Goal: Task Accomplishment & Management: Use online tool/utility

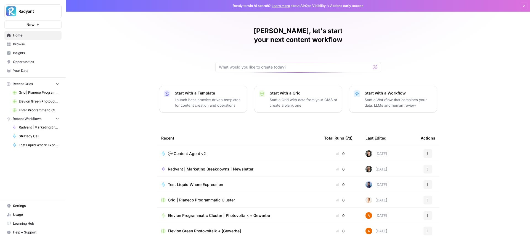
click at [210, 151] on div "💬 Content Agent v2" at bounding box center [238, 154] width 154 height 6
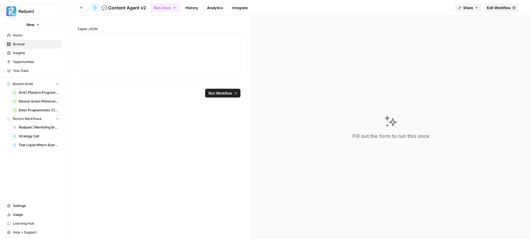
click at [190, 9] on link "History" at bounding box center [191, 7] width 19 height 9
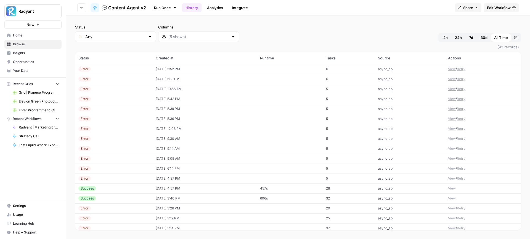
click at [223, 66] on td "[DATE] 5:52 PM" at bounding box center [204, 69] width 105 height 10
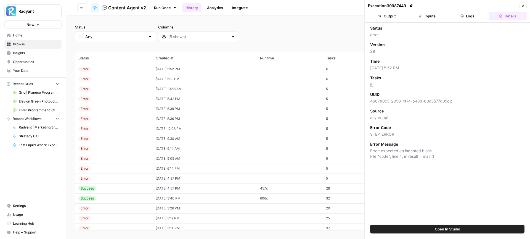
click at [465, 15] on button "Logs" at bounding box center [467, 16] width 38 height 9
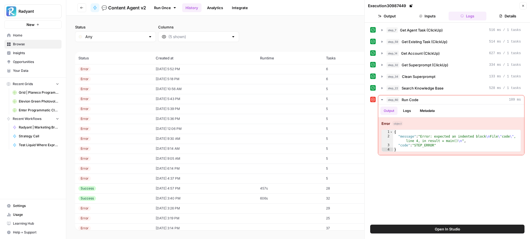
click at [227, 78] on td "[DATE] 5:18 PM" at bounding box center [204, 79] width 105 height 10
click at [443, 229] on span "Open In Studio" at bounding box center [446, 229] width 25 height 6
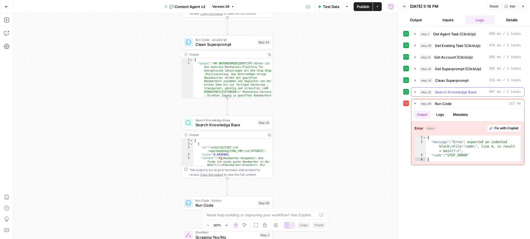
click at [439, 91] on span "Search Knowledge Base" at bounding box center [455, 92] width 42 height 6
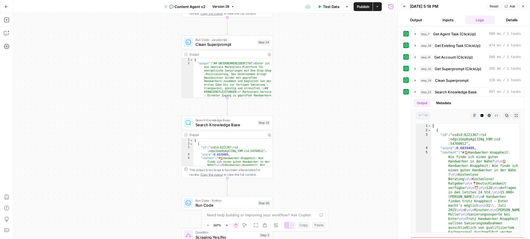
click at [227, 124] on span "Search Knowledge Base" at bounding box center [225, 125] width 60 height 6
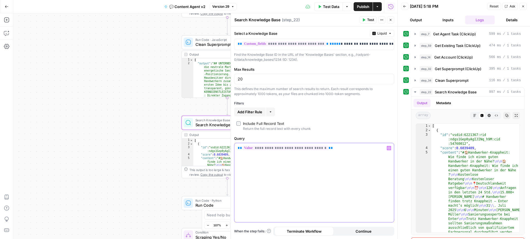
click at [307, 166] on div "**********" at bounding box center [313, 182] width 159 height 79
click at [335, 45] on p "**********" at bounding box center [313, 44] width 153 height 6
drag, startPoint x: 337, startPoint y: 44, endPoint x: 404, endPoint y: 42, distance: 67.3
click at [404, 42] on body "Radyant New Home Browse Insights Opportunities Your Data Recent Grids Grid | Pl…" at bounding box center [265, 119] width 530 height 239
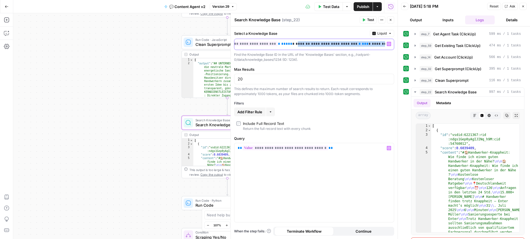
click at [358, 45] on span "*" at bounding box center [359, 44] width 2 height 4
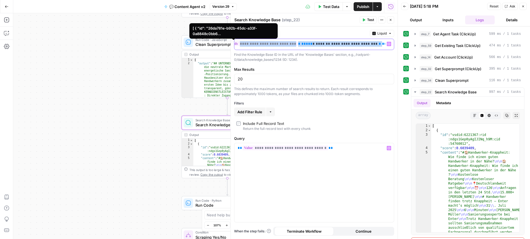
scroll to position [0, 0]
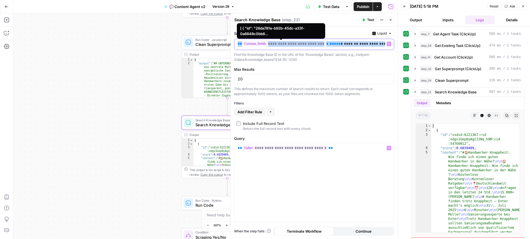
drag, startPoint x: 350, startPoint y: 43, endPoint x: 232, endPoint y: 43, distance: 118.6
click at [232, 43] on div "**********" at bounding box center [313, 125] width 167 height 225
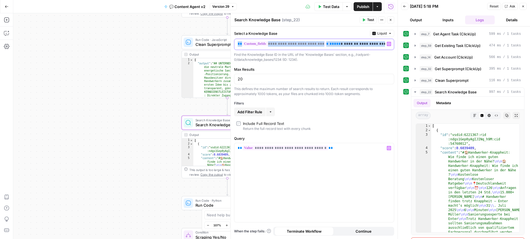
click at [359, 44] on span "**********" at bounding box center [382, 44] width 46 height 4
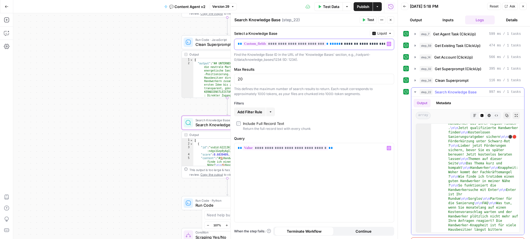
scroll to position [154, 0]
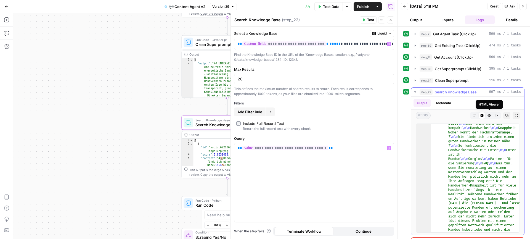
click at [489, 115] on icon "button" at bounding box center [488, 115] width 3 height 3
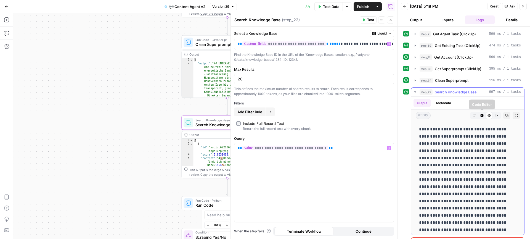
click at [482, 114] on icon "button" at bounding box center [481, 115] width 3 height 3
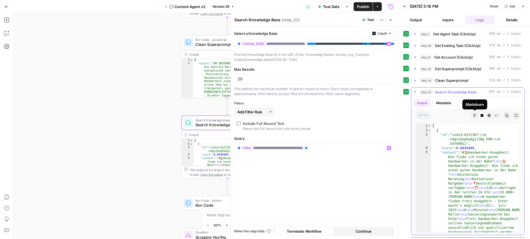
click at [474, 114] on icon "button" at bounding box center [474, 115] width 3 height 3
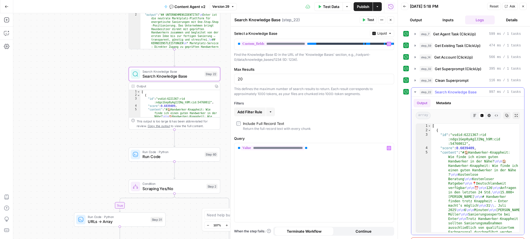
click at [176, 157] on span "Run Code" at bounding box center [172, 156] width 60 height 6
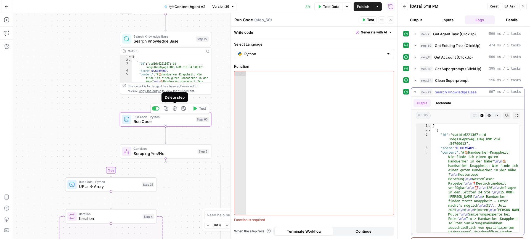
click at [175, 109] on icon "button" at bounding box center [174, 108] width 5 height 5
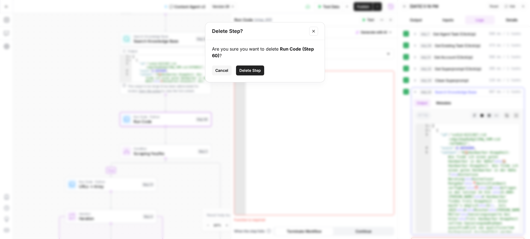
click at [249, 72] on span "Delete Step" at bounding box center [250, 71] width 22 height 6
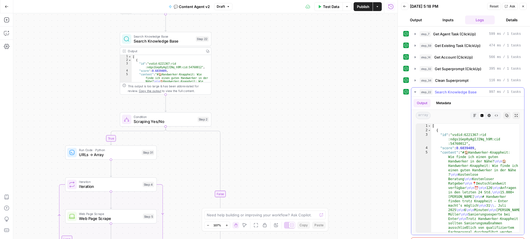
click at [6, 5] on icon "button" at bounding box center [7, 7] width 4 height 4
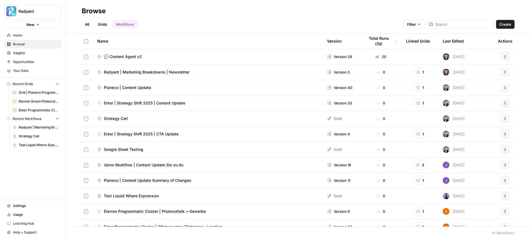
click at [202, 57] on div "💬 Content Agent v2" at bounding box center [207, 57] width 221 height 6
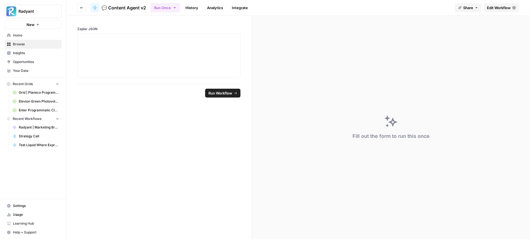
click at [189, 7] on link "History" at bounding box center [191, 7] width 19 height 9
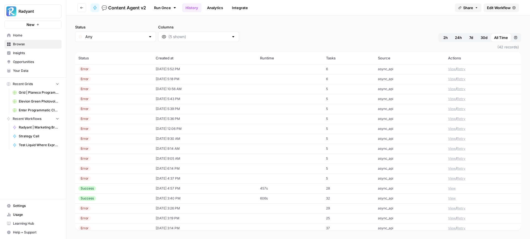
click at [463, 69] on button "Retry" at bounding box center [460, 68] width 9 height 5
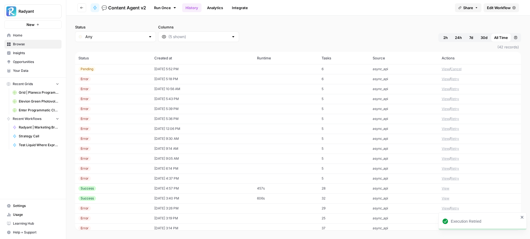
click at [457, 79] on button "Retry" at bounding box center [454, 78] width 9 height 5
click at [306, 27] on div "Status Any Columns 2h 24h 7d 30d All Time Custom range" at bounding box center [298, 33] width 446 height 18
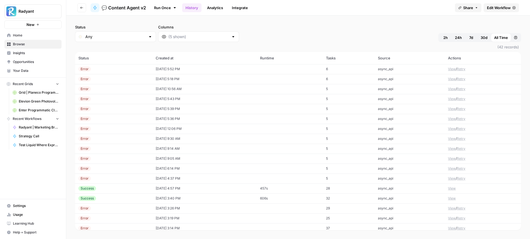
click at [452, 68] on button "View" at bounding box center [452, 68] width 8 height 5
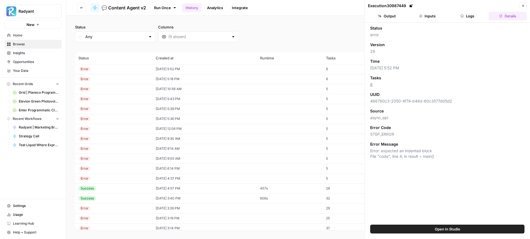
click at [466, 17] on button "Logs" at bounding box center [467, 16] width 38 height 9
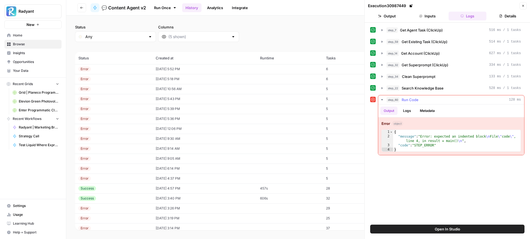
click at [411, 109] on button "Logs" at bounding box center [406, 110] width 15 height 8
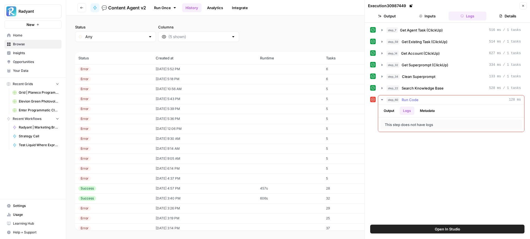
click at [385, 112] on button "Output" at bounding box center [388, 110] width 17 height 8
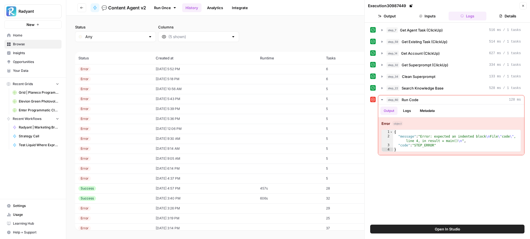
click at [421, 228] on button "Open In Studio" at bounding box center [447, 228] width 154 height 9
click at [525, 4] on button "Close" at bounding box center [522, 5] width 7 height 7
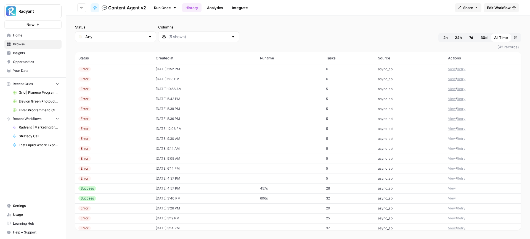
click at [314, 37] on div "Status Any Columns 2h 24h 7d 30d All Time Custom range" at bounding box center [298, 33] width 446 height 18
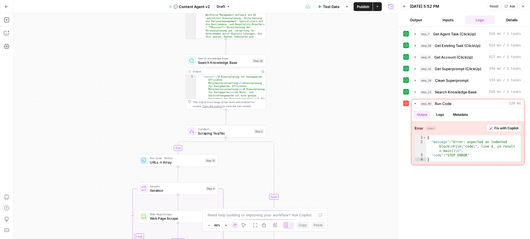
scroll to position [16, 0]
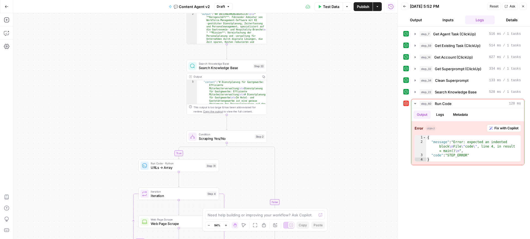
click at [228, 6] on icon "button" at bounding box center [227, 6] width 3 height 3
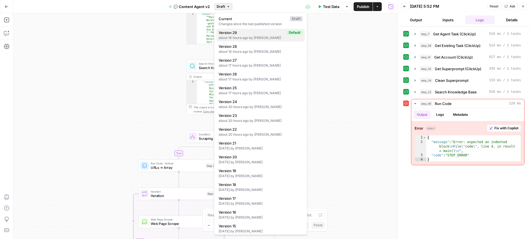
scroll to position [0, 0]
click at [262, 141] on span "Version 21" at bounding box center [259, 143] width 82 height 6
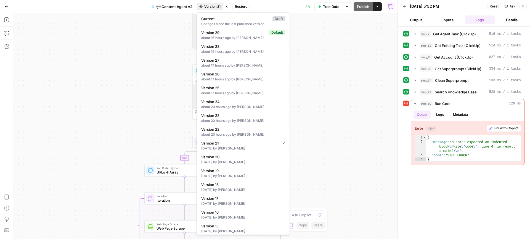
click at [211, 7] on span "Version 21" at bounding box center [212, 6] width 16 height 5
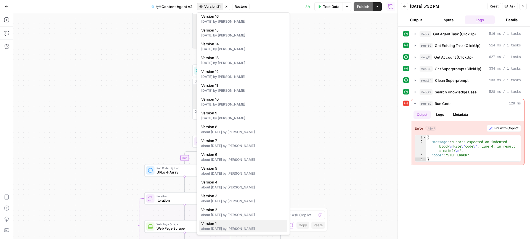
click at [237, 223] on span "Version 1" at bounding box center [242, 223] width 82 height 6
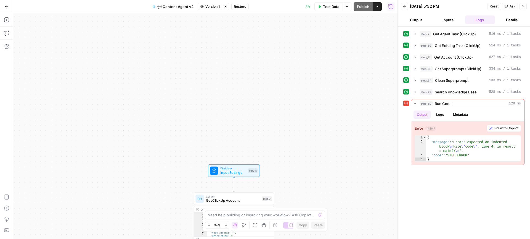
click at [204, 7] on button "Version 1" at bounding box center [210, 6] width 24 height 7
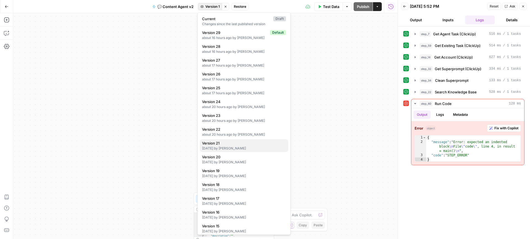
click at [242, 150] on div "8 days ago by Marius Staud" at bounding box center [244, 148] width 84 height 5
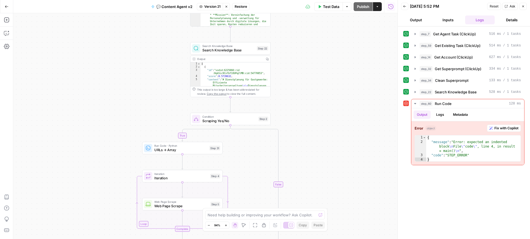
click at [228, 7] on button "Stop viewing" at bounding box center [226, 6] width 7 height 7
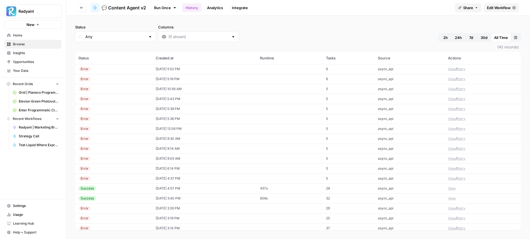
click at [463, 69] on button "Retry" at bounding box center [460, 68] width 9 height 5
click at [270, 28] on div "Status Any Columns 2h 24h 7d 30d All Time Custom range" at bounding box center [298, 33] width 446 height 18
click at [261, 38] on div "Status Any Columns 2h 24h 7d 30d All Time Custom range" at bounding box center [298, 33] width 446 height 18
click at [445, 69] on button "View" at bounding box center [445, 68] width 8 height 5
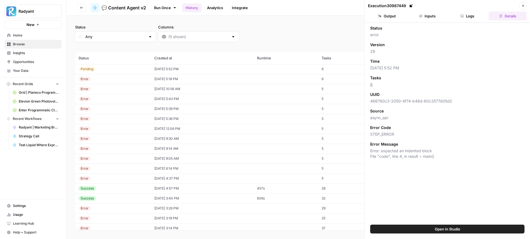
click at [463, 16] on icon "button" at bounding box center [461, 15] width 3 height 3
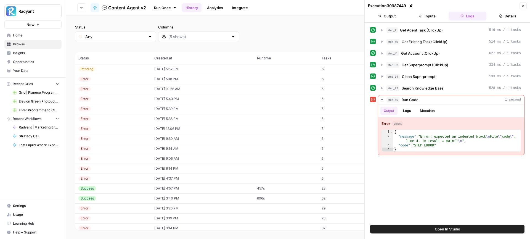
click at [525, 5] on button "Close" at bounding box center [522, 5] width 7 height 7
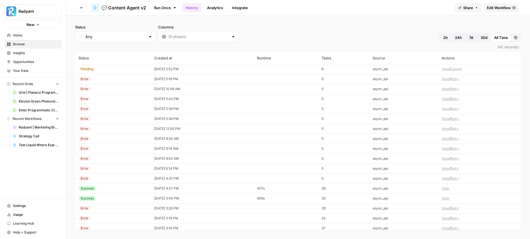
click at [502, 9] on span "Edit Workflow" at bounding box center [499, 8] width 24 height 6
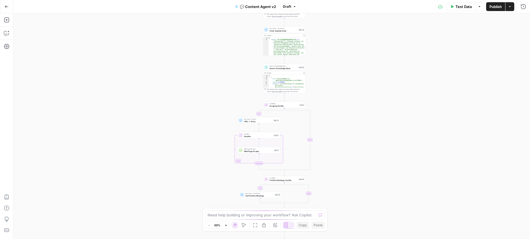
click at [495, 9] on span "Publish" at bounding box center [495, 7] width 12 height 6
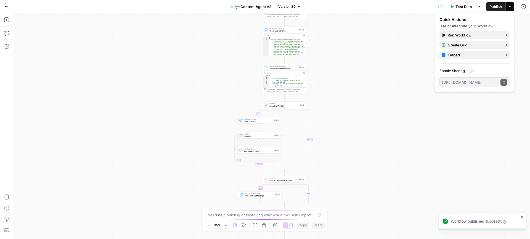
click at [7, 8] on icon "button" at bounding box center [7, 7] width 4 height 4
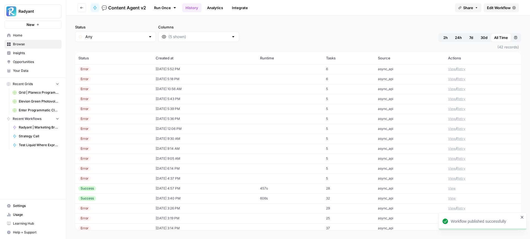
click at [235, 71] on td "[DATE] 5:52 PM" at bounding box center [204, 69] width 105 height 10
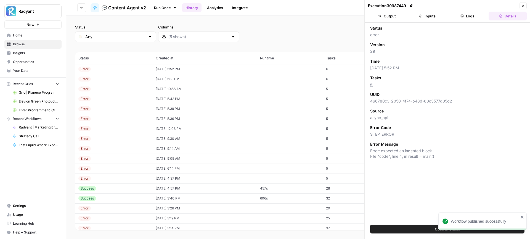
click at [521, 3] on button "Close" at bounding box center [522, 5] width 7 height 7
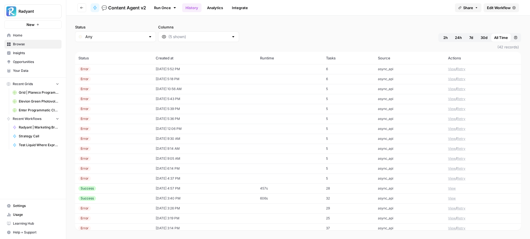
click at [463, 70] on button "Retry" at bounding box center [460, 68] width 9 height 5
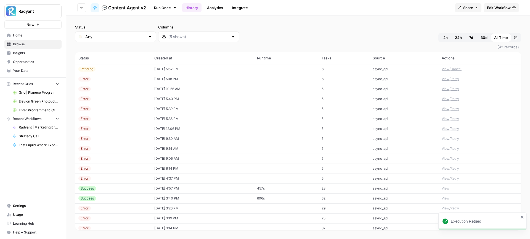
click at [458, 78] on button "Retry" at bounding box center [454, 78] width 9 height 5
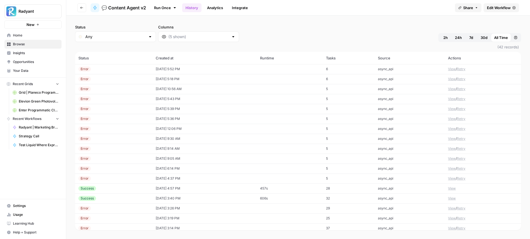
click at [451, 68] on button "View" at bounding box center [452, 68] width 8 height 5
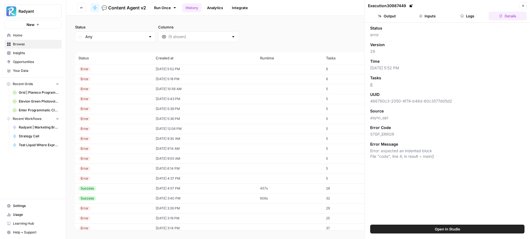
click at [459, 18] on button "Logs" at bounding box center [467, 16] width 38 height 9
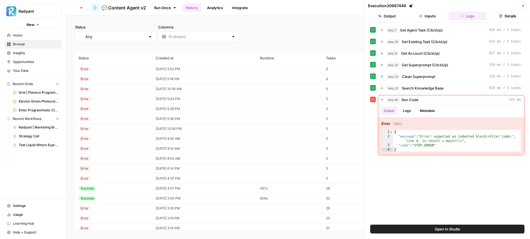
click at [523, 6] on icon "button" at bounding box center [523, 6] width 2 height 2
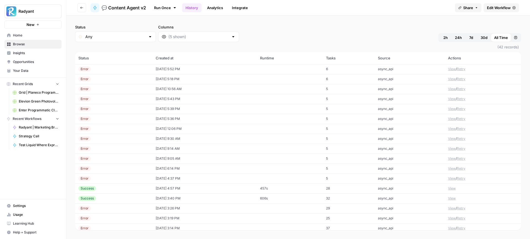
click at [504, 10] on span "Edit Workflow" at bounding box center [499, 8] width 24 height 6
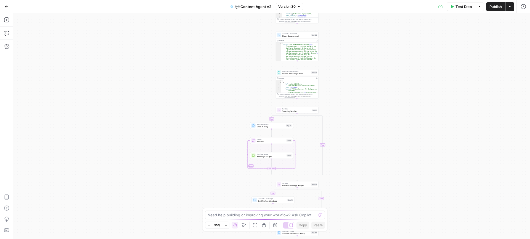
click at [7, 6] on icon "button" at bounding box center [7, 7] width 4 height 4
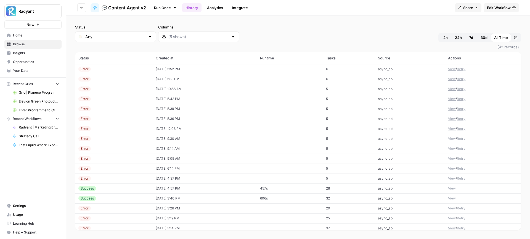
click at [199, 66] on td "[DATE] 5:52 PM" at bounding box center [204, 69] width 105 height 10
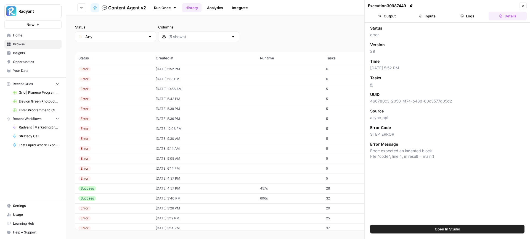
click at [427, 17] on button "Inputs" at bounding box center [427, 16] width 38 height 9
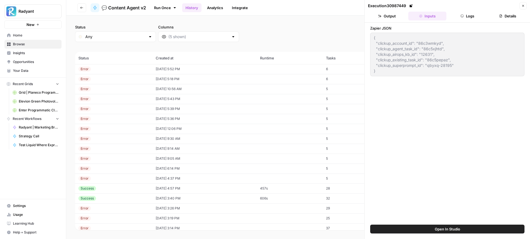
click at [372, 38] on div "{ "clickup_account_id": "86c3wmkyd", "clickup_agent_task_id": "86c5xjhtd", "cli…" at bounding box center [447, 55] width 154 height 44
click at [330, 34] on div "Status Any Columns 2h 24h 7d 30d All Time Custom range" at bounding box center [298, 33] width 446 height 18
click at [519, 6] on button "Close" at bounding box center [522, 5] width 7 height 7
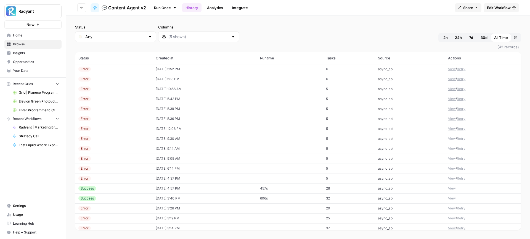
click at [497, 8] on span "Edit Workflow" at bounding box center [499, 8] width 24 height 6
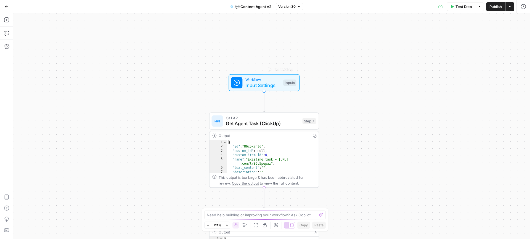
click at [270, 81] on span "Workflow" at bounding box center [262, 79] width 35 height 6
click at [480, 8] on icon "button" at bounding box center [478, 6] width 3 height 3
click at [424, 7] on div "Test Data Options Publish Actions Run History" at bounding box center [416, 6] width 227 height 13
click at [262, 87] on span "Input Settings" at bounding box center [262, 85] width 35 height 7
click at [407, 42] on JSON "Zapier JSON" at bounding box center [449, 45] width 145 height 6
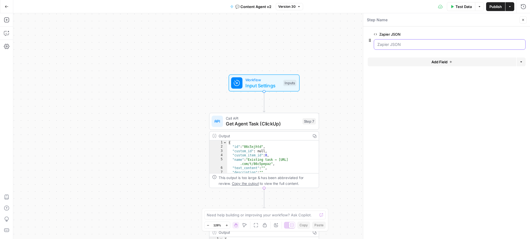
click at [396, 45] on JSON "Zapier JSON" at bounding box center [449, 45] width 145 height 6
click at [492, 42] on JSON "Zapier JSON" at bounding box center [449, 45] width 145 height 6
click at [464, 7] on span "Test Data" at bounding box center [463, 7] width 16 height 6
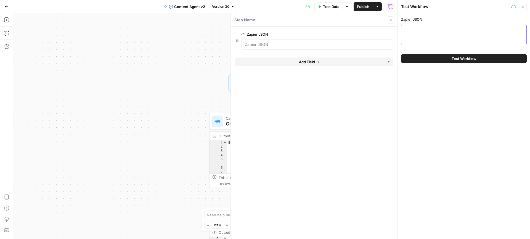
click at [428, 29] on textarea "Zapier JSON" at bounding box center [463, 29] width 118 height 6
paste textarea "{ "clickup_account_id": "86c3wmkyd", "clickup_agent_task_id": "86c5xjhtd", "cli…"
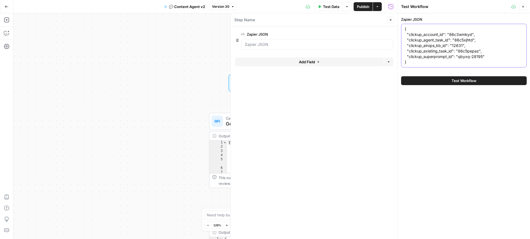
type textarea "{ "clickup_account_id": "86c3wmkyd", "clickup_agent_task_id": "86c5xjhtd", "cli…"
click at [425, 77] on button "Test Workflow" at bounding box center [463, 80] width 125 height 9
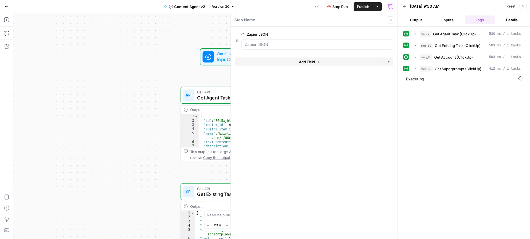
click at [391, 22] on button "Close" at bounding box center [390, 19] width 7 height 7
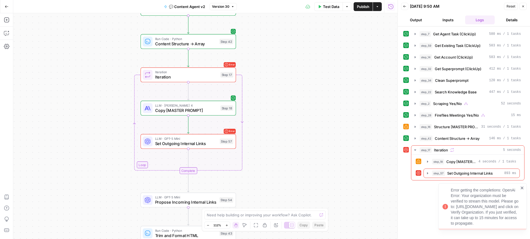
click at [523, 185] on icon "close" at bounding box center [522, 187] width 4 height 4
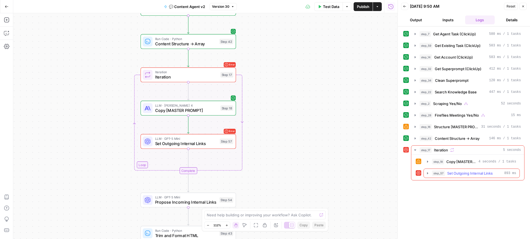
click at [427, 173] on icon "button" at bounding box center [427, 173] width 1 height 2
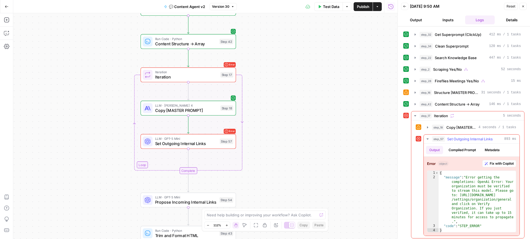
scroll to position [36, 0]
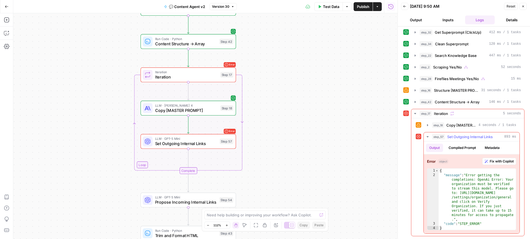
click at [463, 147] on button "Compiled Prompt" at bounding box center [462, 147] width 34 height 8
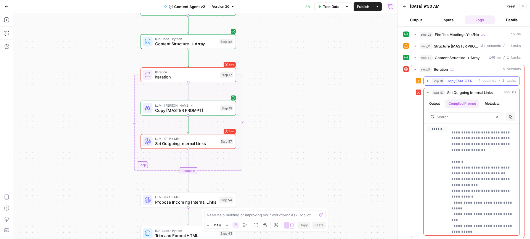
scroll to position [82, 0]
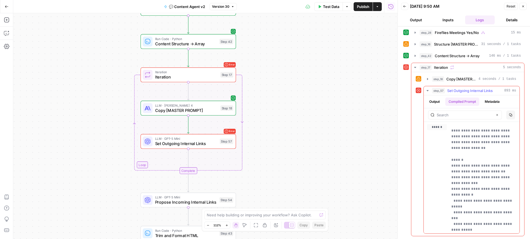
click at [434, 99] on button "Output" at bounding box center [434, 101] width 17 height 8
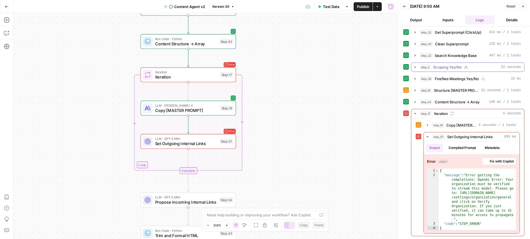
scroll to position [0, 0]
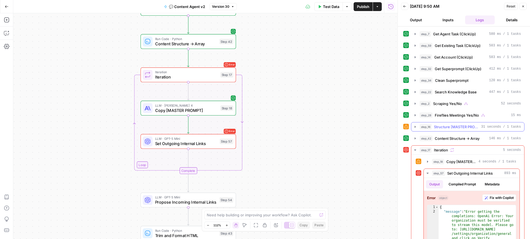
click at [415, 127] on icon "button" at bounding box center [415, 126] width 4 height 4
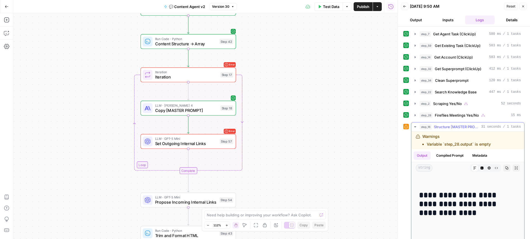
scroll to position [202, 0]
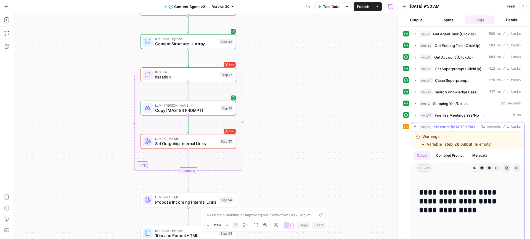
click at [415, 126] on icon "button" at bounding box center [415, 126] width 2 height 1
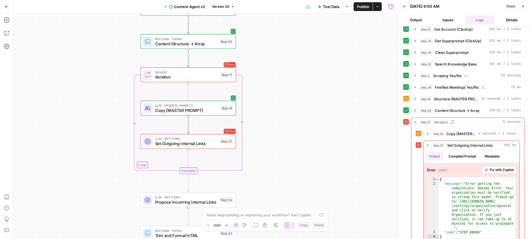
scroll to position [36, 0]
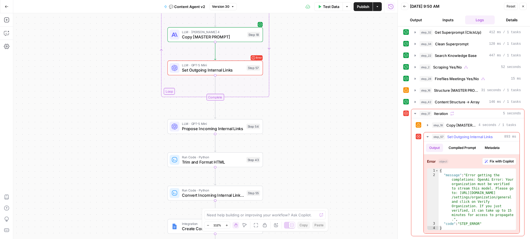
click at [463, 146] on button "Compiled Prompt" at bounding box center [462, 147] width 34 height 8
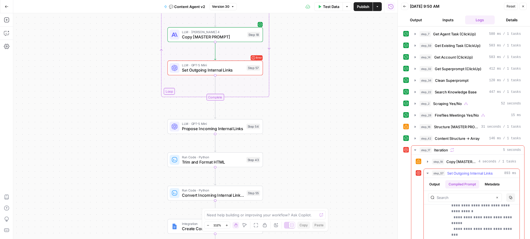
scroll to position [73, 0]
click at [437, 185] on button "Output" at bounding box center [434, 184] width 17 height 8
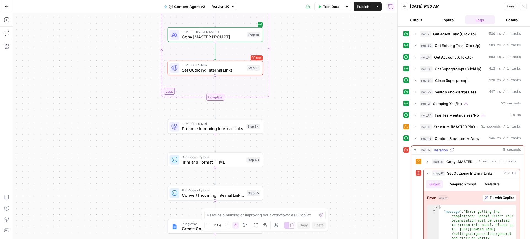
scroll to position [36, 0]
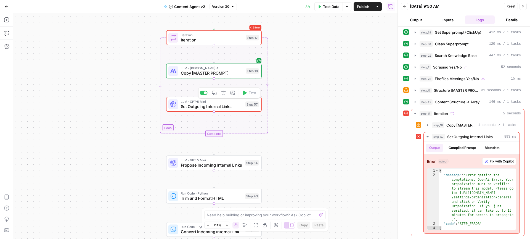
click at [216, 106] on span "Set Outgoing Internal Links" at bounding box center [212, 106] width 62 height 6
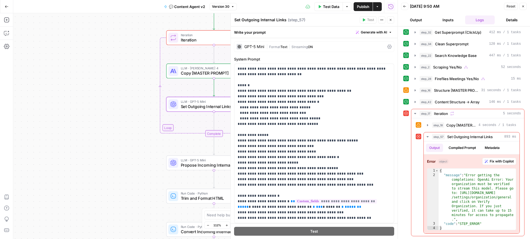
click at [268, 46] on span "|" at bounding box center [267, 47] width 3 height 6
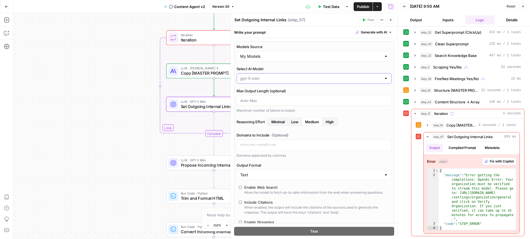
click at [268, 77] on input "Select AI Model" at bounding box center [310, 79] width 141 height 6
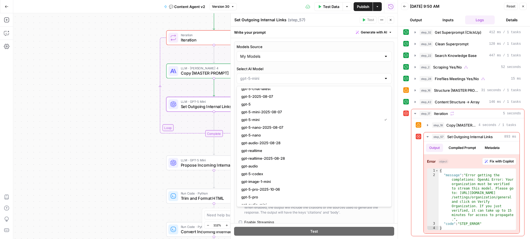
scroll to position [538, 0]
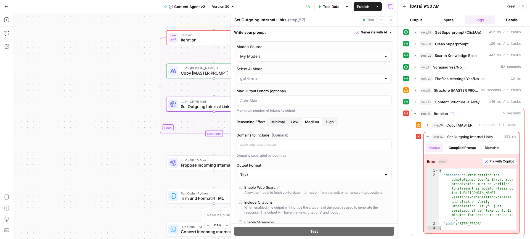
click at [306, 37] on div "Write your prompt Generate with AI" at bounding box center [314, 31] width 167 height 11
click at [142, 134] on div "true true false false Workflow Input Settings Inputs Call API Get Agent Task (C…" at bounding box center [205, 125] width 384 height 225
click at [392, 18] on button "Close" at bounding box center [390, 19] width 7 height 7
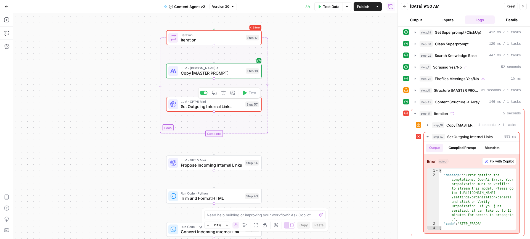
click at [209, 106] on span "Set Outgoing Internal Links" at bounding box center [212, 106] width 62 height 6
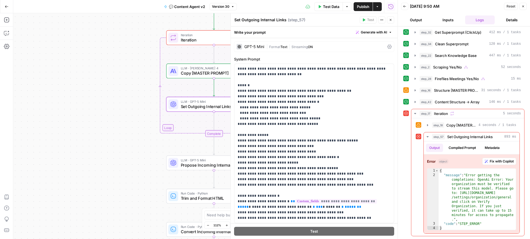
click at [325, 46] on div "| Format Text | Streaming ON" at bounding box center [325, 46] width 119 height 5
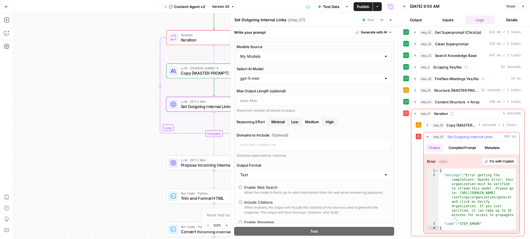
type textarea "**********"
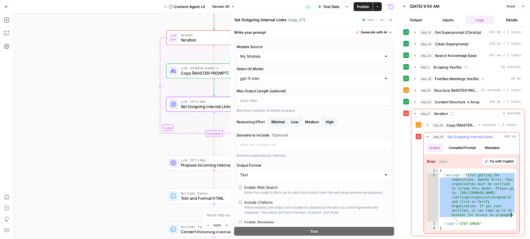
drag, startPoint x: 468, startPoint y: 175, endPoint x: 513, endPoint y: 215, distance: 59.8
click at [513, 215] on div "{ "message" : "Error getting the completions: OpenAi Error: Your organization m…" at bounding box center [476, 203] width 77 height 71
click at [297, 82] on div "gpt-5-mini" at bounding box center [313, 78] width 155 height 10
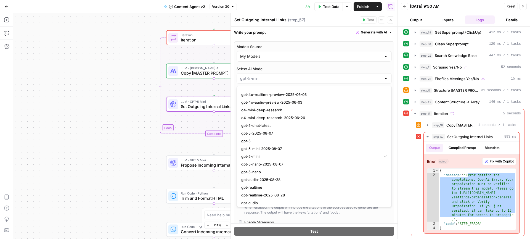
scroll to position [501, 0]
click at [267, 139] on span "gpt-5" at bounding box center [312, 140] width 143 height 6
type input "gpt-5"
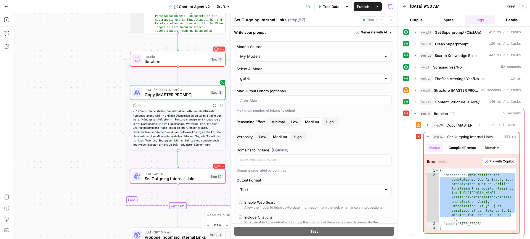
click at [196, 59] on span "Iteration" at bounding box center [176, 61] width 63 height 6
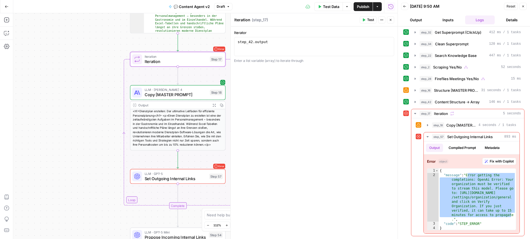
click at [368, 22] on span "Test" at bounding box center [370, 19] width 7 height 5
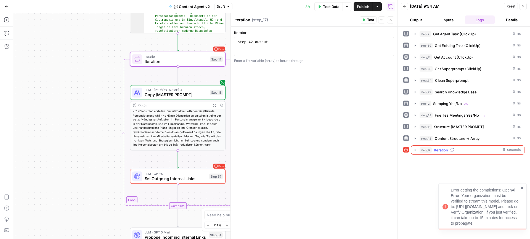
click at [416, 151] on icon "button" at bounding box center [415, 150] width 4 height 4
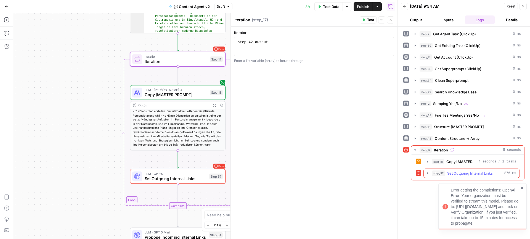
click at [426, 172] on icon "button" at bounding box center [427, 173] width 4 height 4
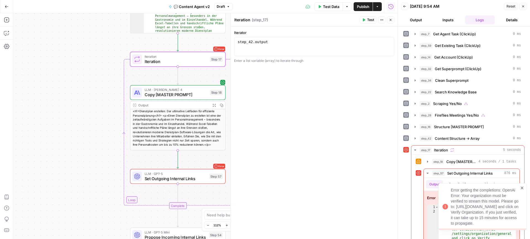
click at [523, 185] on icon "close" at bounding box center [522, 187] width 4 height 4
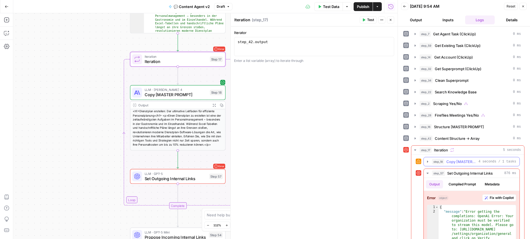
scroll to position [36, 0]
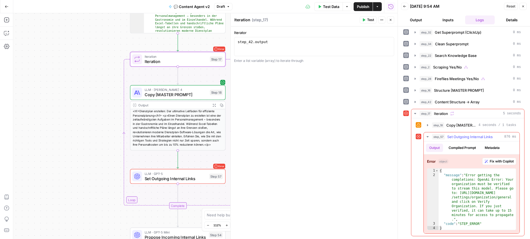
type textarea "**********"
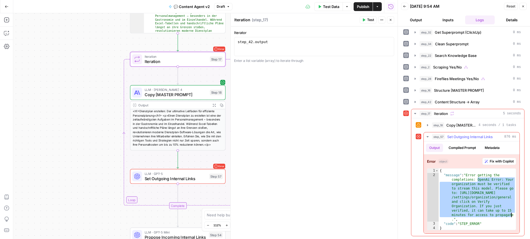
drag, startPoint x: 477, startPoint y: 180, endPoint x: 513, endPoint y: 215, distance: 50.1
click at [513, 215] on div "{ "message" : "Error getting the completions: OpenAi Error: Your organization m…" at bounding box center [476, 203] width 77 height 71
drag, startPoint x: 513, startPoint y: 215, endPoint x: 477, endPoint y: 180, distance: 50.5
click at [477, 180] on div "{ "message" : "Error getting the completions: OpenAi Error: Your organization m…" at bounding box center [476, 203] width 77 height 71
click at [168, 178] on span "Set Outgoing Internal Links" at bounding box center [176, 178] width 62 height 6
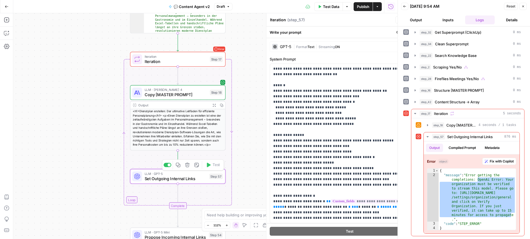
type textarea "Set Outgoing Internal Links"
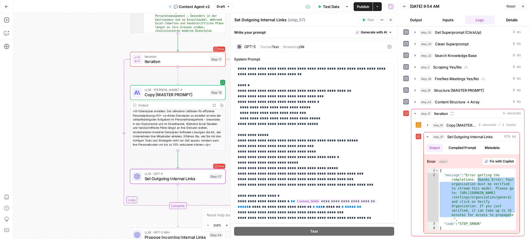
click at [318, 43] on div "GPT-5 | Format Text | Streaming ON" at bounding box center [314, 46] width 160 height 10
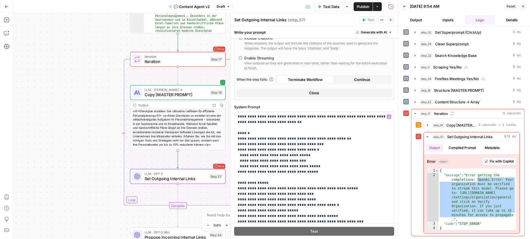
scroll to position [0, 0]
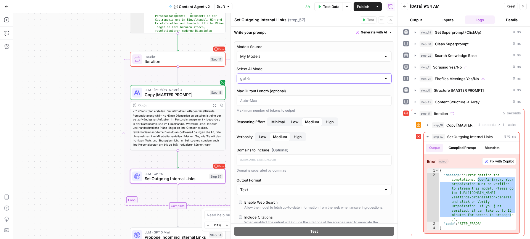
click at [311, 77] on input "Select AI Model" at bounding box center [310, 79] width 141 height 6
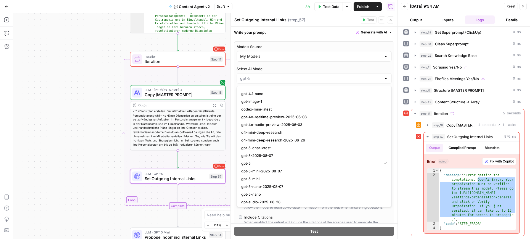
scroll to position [522, 0]
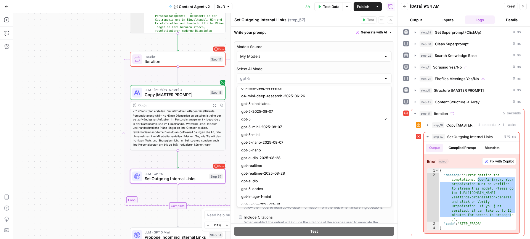
click at [228, 9] on button "Draft" at bounding box center [223, 6] width 18 height 7
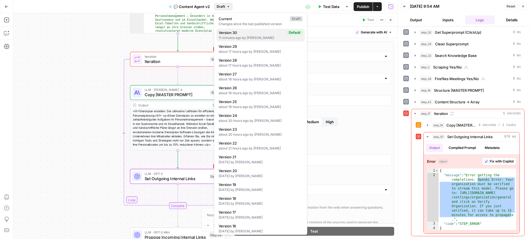
click at [231, 34] on span "Version 30" at bounding box center [251, 33] width 66 height 6
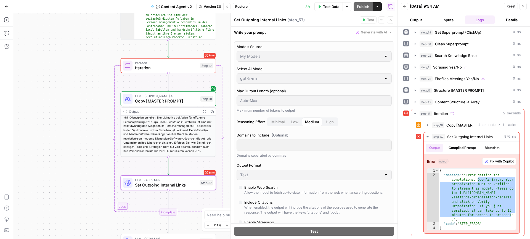
click at [228, 8] on button "Stop viewing" at bounding box center [226, 6] width 7 height 7
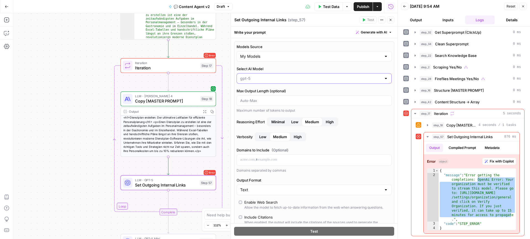
click at [289, 78] on input "Select AI Model" at bounding box center [310, 79] width 141 height 6
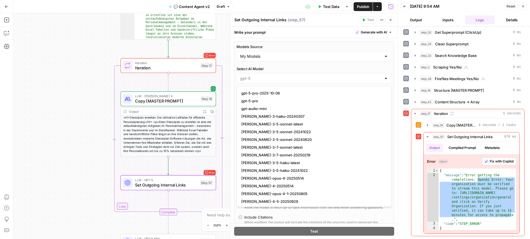
scroll to position [633, 0]
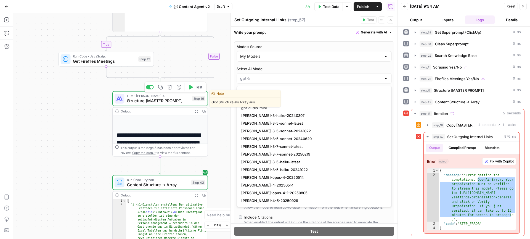
click at [173, 100] on span "Structure [MASTER PROMPT]" at bounding box center [158, 100] width 63 height 6
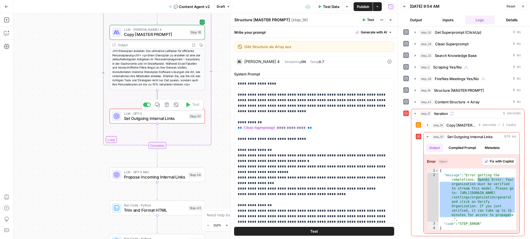
click at [153, 120] on span "Set Outgoing Internal Links" at bounding box center [155, 118] width 62 height 6
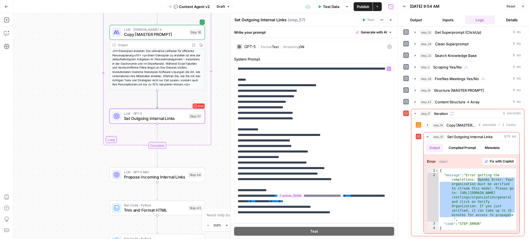
click at [272, 45] on span "Format" at bounding box center [265, 47] width 11 height 4
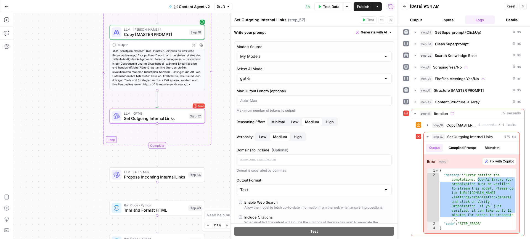
click at [273, 74] on div "gpt-5" at bounding box center [313, 78] width 155 height 10
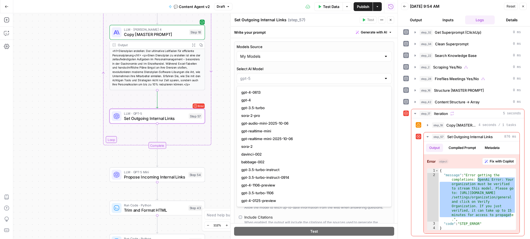
type input "gpt-5"
click at [281, 42] on div "Models Source My Models Select AI Model gpt-5 Max Output Length (optional) Maxi…" at bounding box center [314, 159] width 160 height 237
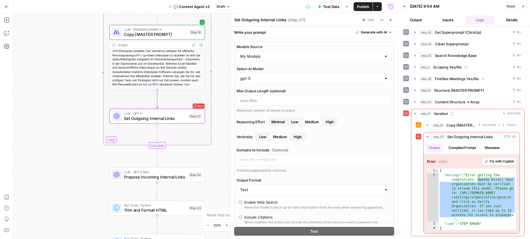
click at [274, 59] on div "My Models" at bounding box center [313, 56] width 155 height 10
type input "My Models"
click at [281, 49] on label "Models Source" at bounding box center [313, 47] width 155 height 6
click at [281, 54] on input "My Models" at bounding box center [310, 57] width 141 height 6
click at [266, 79] on span "My Models" at bounding box center [310, 78] width 138 height 6
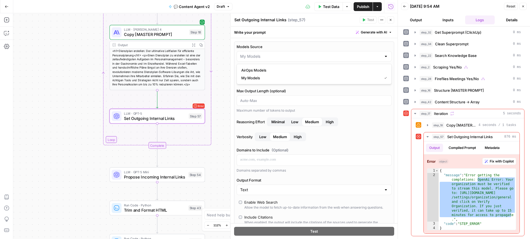
type input "My Models"
click at [173, 118] on span "Set Outgoing Internal Links" at bounding box center [155, 118] width 62 height 6
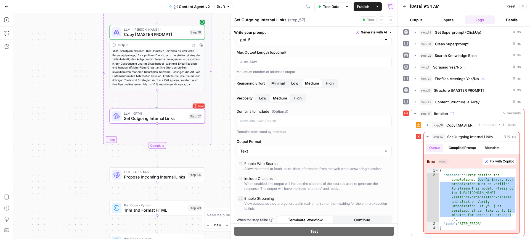
scroll to position [0, 0]
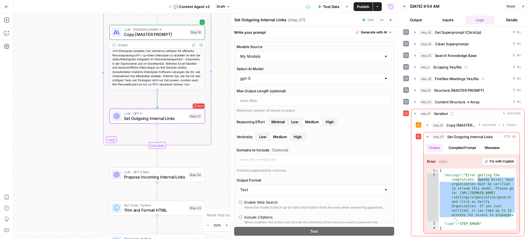
click at [272, 81] on div "gpt-5" at bounding box center [313, 78] width 155 height 10
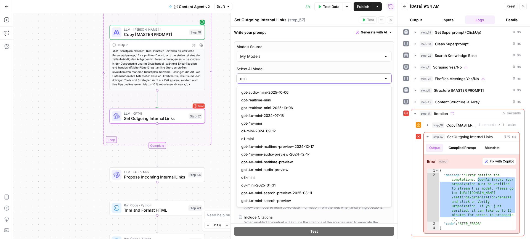
type input "mini"
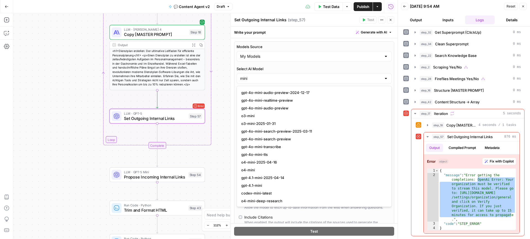
scroll to position [100, 0]
click at [226, 7] on icon "button" at bounding box center [227, 6] width 3 height 3
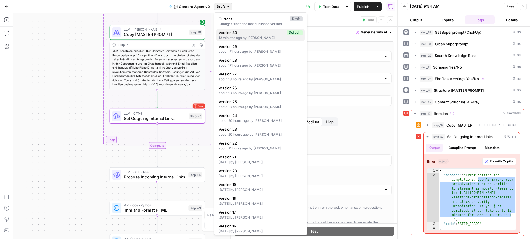
click at [240, 37] on div "12 minutes ago by Marius Staud" at bounding box center [260, 37] width 84 height 5
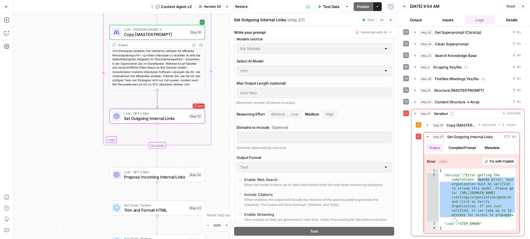
scroll to position [9, 0]
click at [227, 8] on button "Stop viewing" at bounding box center [226, 6] width 7 height 7
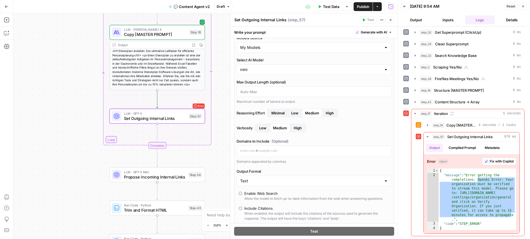
scroll to position [0, 0]
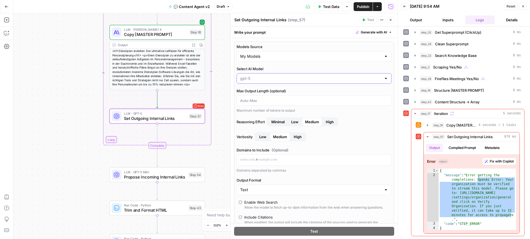
click at [279, 79] on input "Select AI Model" at bounding box center [310, 79] width 141 height 6
click at [277, 100] on span "gpt-5-mini" at bounding box center [312, 100] width 143 height 6
type input "gpt-5-mini"
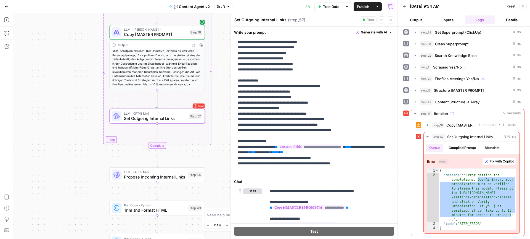
scroll to position [261, 0]
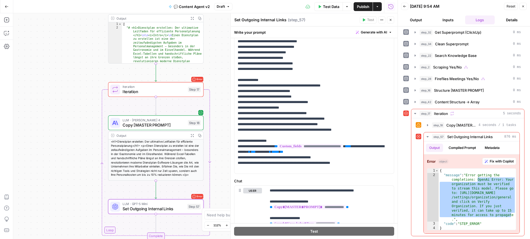
click at [150, 88] on span "Iteration" at bounding box center [153, 91] width 63 height 6
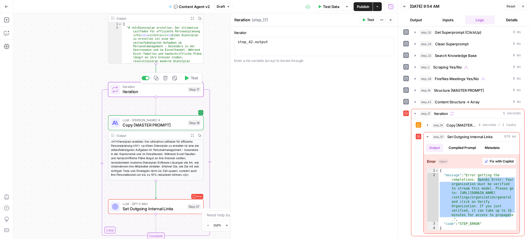
click at [188, 79] on icon "button" at bounding box center [186, 78] width 5 height 5
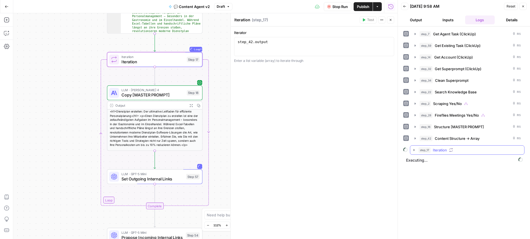
click at [414, 150] on icon "button" at bounding box center [413, 150] width 4 height 4
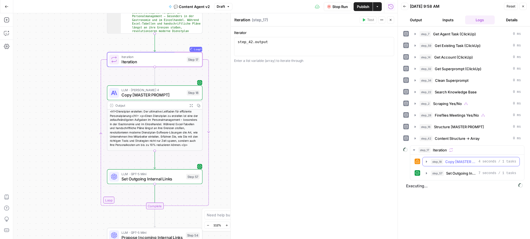
click at [458, 166] on div "step_18 Copy [MASTER PROMPT] 4 seconds / 1 tasks" at bounding box center [470, 161] width 97 height 9
click at [216, 63] on div "true true false false Workflow Input Settings Inputs Call API Get Agent Task (C…" at bounding box center [205, 125] width 384 height 225
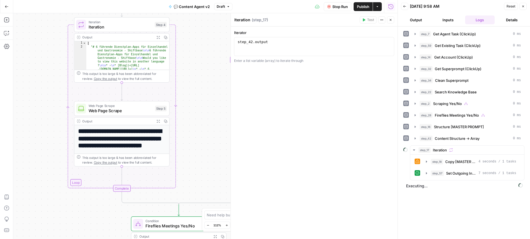
click at [336, 8] on span "Stop Run" at bounding box center [339, 7] width 15 height 6
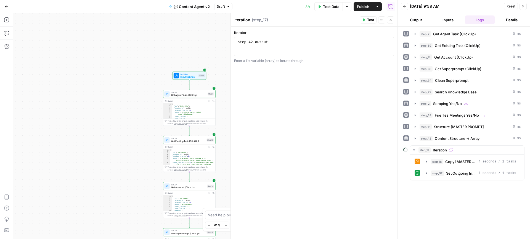
click at [390, 19] on icon "button" at bounding box center [390, 20] width 2 height 2
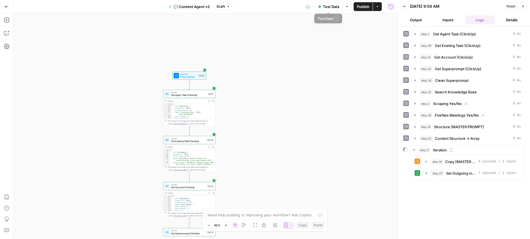
click at [330, 7] on span "Test Data" at bounding box center [331, 7] width 16 height 6
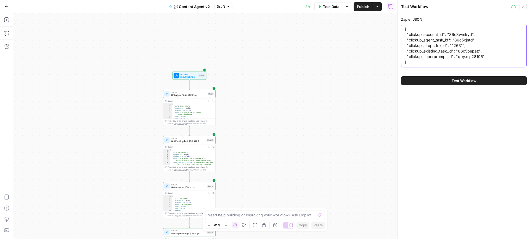
click at [421, 60] on textarea "{ "clickup_account_id": "86c3wmkyd", "clickup_agent_task_id": "86c5xjhtd", "cli…" at bounding box center [463, 45] width 118 height 39
drag, startPoint x: 412, startPoint y: 63, endPoint x: 404, endPoint y: 29, distance: 35.1
click at [404, 29] on div "{ "clickup_account_id": "86c3wmkyd", "clickup_agent_task_id": "86c5xjhtd", "cli…" at bounding box center [463, 46] width 125 height 44
click at [442, 84] on button "Test Workflow" at bounding box center [463, 80] width 125 height 9
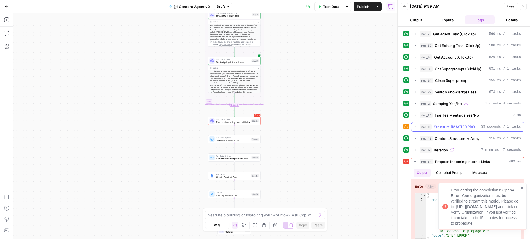
scroll to position [9, 0]
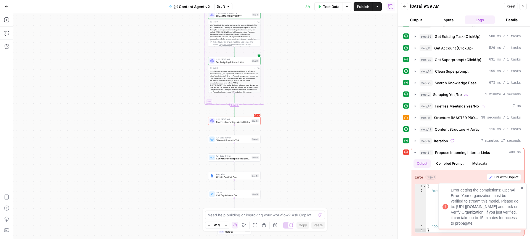
click at [521, 186] on icon "close" at bounding box center [521, 187] width 3 height 3
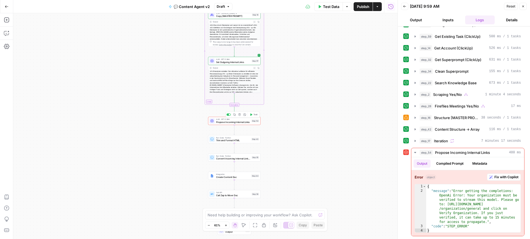
click at [240, 121] on span "Propose Incoming Internal Links" at bounding box center [233, 121] width 34 height 3
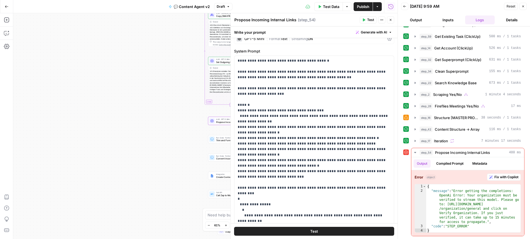
scroll to position [0, 0]
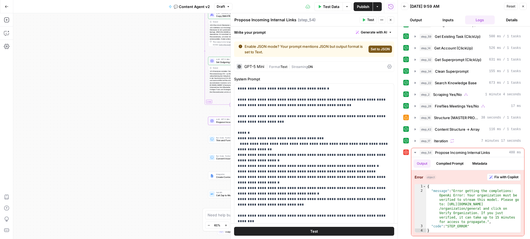
click at [389, 65] on icon at bounding box center [389, 66] width 4 height 4
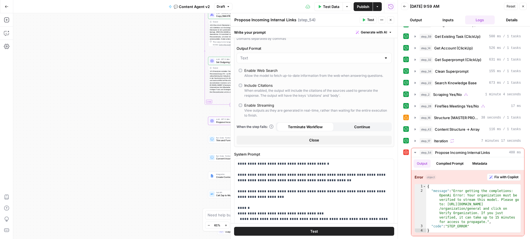
scroll to position [140, 0]
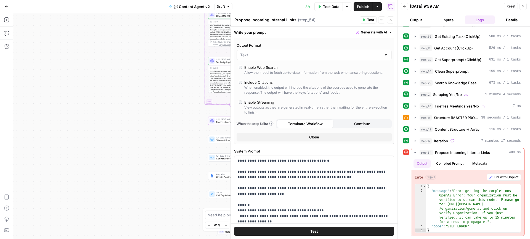
click at [264, 100] on div "Enable Streaming" at bounding box center [259, 102] width 30 height 6
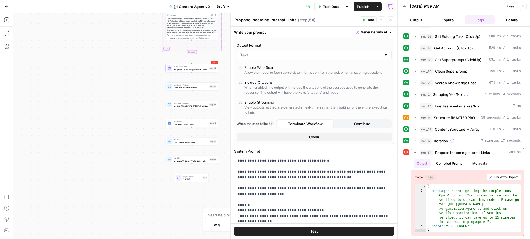
click at [365, 22] on button "Test" at bounding box center [367, 19] width 17 height 7
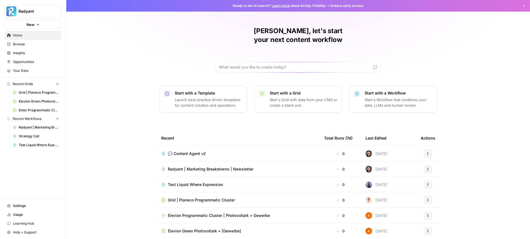
click at [205, 151] on span "💬 Content Agent v2" at bounding box center [187, 154] width 38 height 6
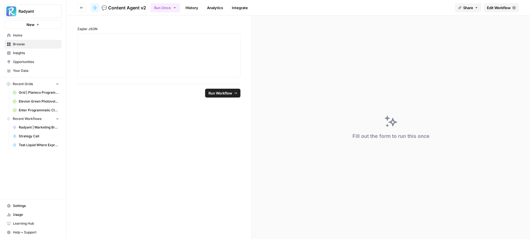
click at [189, 4] on link "History" at bounding box center [191, 7] width 19 height 9
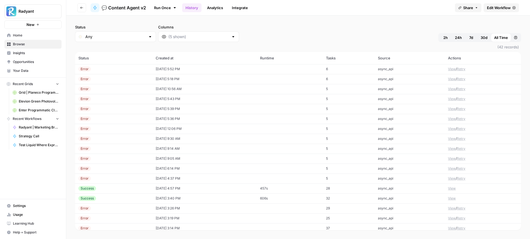
click at [197, 71] on td "[DATE] 5:52 PM" at bounding box center [204, 69] width 105 height 10
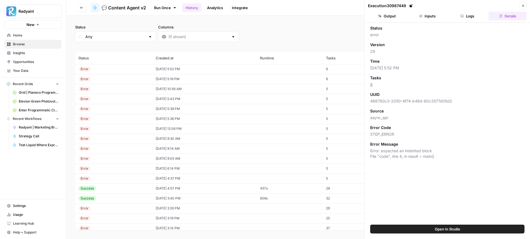
click at [430, 18] on button "Inputs" at bounding box center [427, 16] width 38 height 9
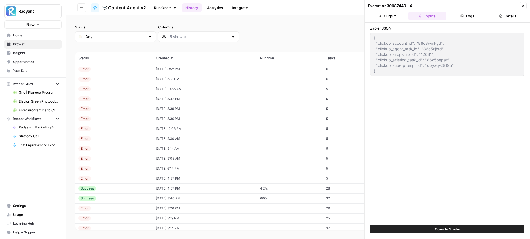
click at [364, 33] on div "Execution 30987449 Close Output Inputs Logs Details Zapier JSON { "clickup_acco…" at bounding box center [446, 119] width 165 height 239
click at [129, 77] on div "Error" at bounding box center [113, 78] width 71 height 5
click at [370, 40] on div "{ "clickup_account_id": "2vjy0e9", "clickup_agent_task_id": "86c5xhtxf", "click…" at bounding box center [447, 55] width 154 height 44
click at [521, 5] on icon "button" at bounding box center [522, 5] width 3 height 3
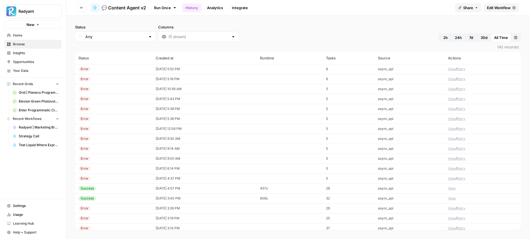
click at [343, 48] on span "(42 records)" at bounding box center [298, 47] width 446 height 10
click at [191, 78] on td "[DATE] 5:18 PM" at bounding box center [204, 79] width 105 height 10
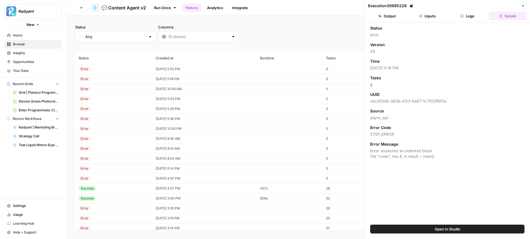
click at [391, 18] on button "Output" at bounding box center [387, 16] width 38 height 9
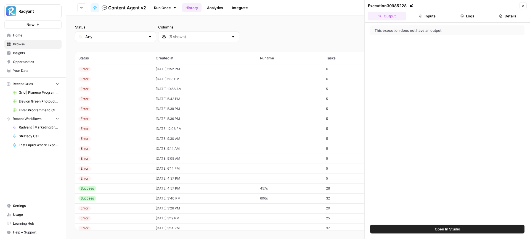
click at [426, 17] on button "Inputs" at bounding box center [427, 16] width 38 height 9
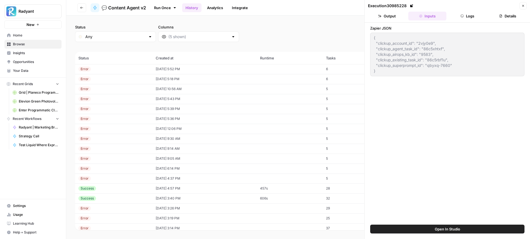
click at [371, 37] on div "{ "clickup_account_id": "2vjy0e9", "clickup_agent_task_id": "86c5xhtxf", "click…" at bounding box center [447, 55] width 154 height 44
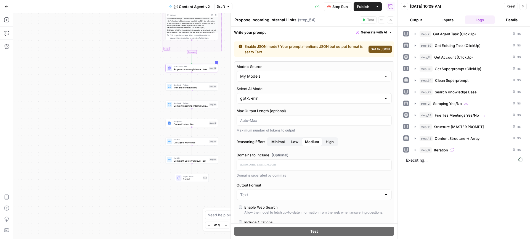
scroll to position [140, 0]
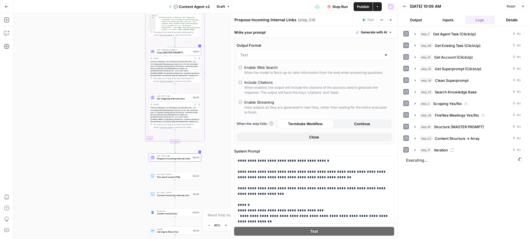
click at [336, 7] on span "Stop Run" at bounding box center [339, 7] width 15 height 6
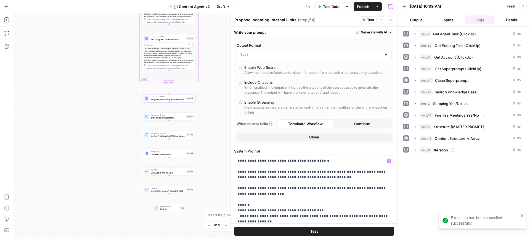
scroll to position [153, 0]
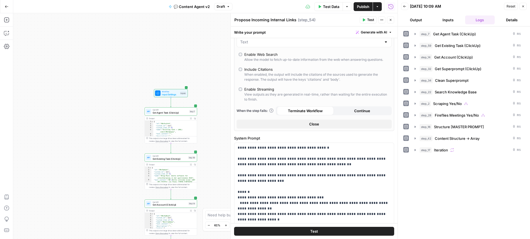
click at [324, 7] on span "Test Data" at bounding box center [331, 7] width 16 height 6
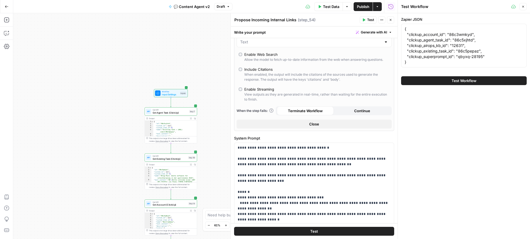
click at [391, 22] on button "Close" at bounding box center [390, 19] width 7 height 7
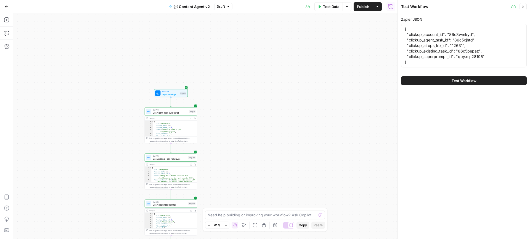
click at [446, 79] on button "Test Workflow" at bounding box center [463, 80] width 125 height 9
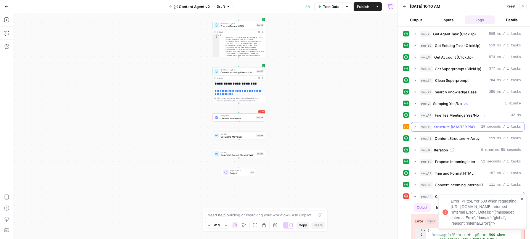
scroll to position [48, 0]
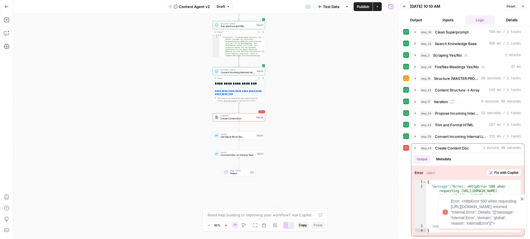
click at [522, 196] on icon "close" at bounding box center [522, 198] width 4 height 4
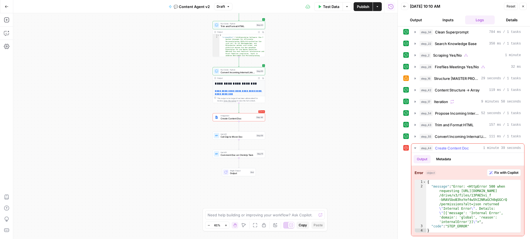
click at [445, 157] on button "Metadata" at bounding box center [443, 159] width 22 height 8
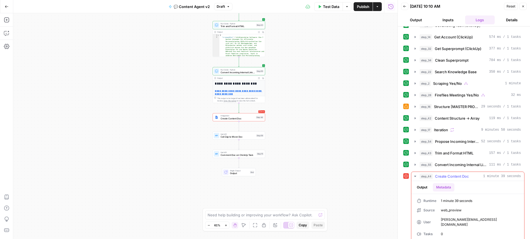
click at [418, 189] on button "Output" at bounding box center [421, 187] width 17 height 8
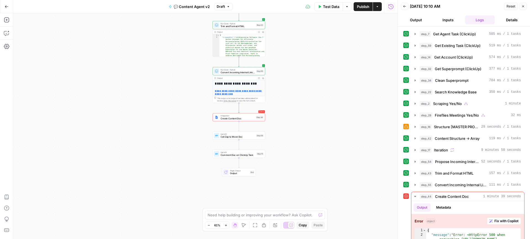
click at [237, 117] on span "Create Content Doc" at bounding box center [237, 118] width 34 height 3
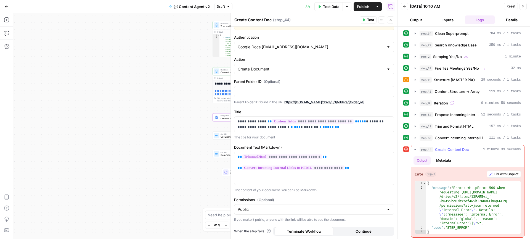
scroll to position [48, 0]
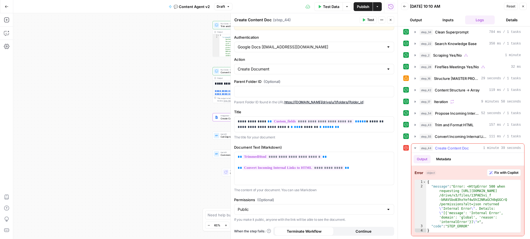
type textarea "**********"
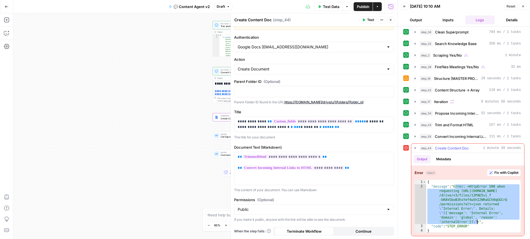
drag, startPoint x: 455, startPoint y: 186, endPoint x: 477, endPoint y: 222, distance: 42.2
click at [477, 222] on div "{ "message" : "Error: <HttpError 500 when requesting https://www.googleapis.com…" at bounding box center [473, 211] width 94 height 62
click at [345, 141] on div "**********" at bounding box center [314, 125] width 167 height 228
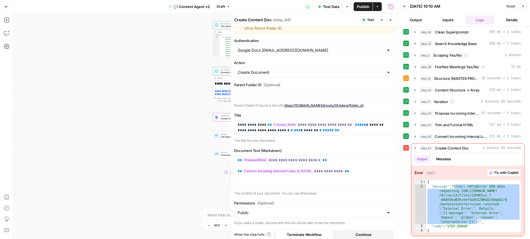
scroll to position [16, 0]
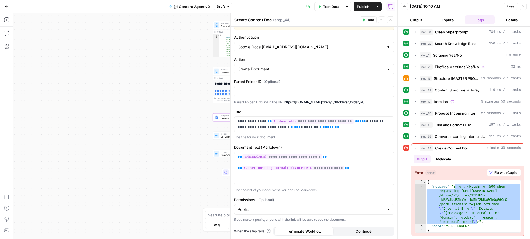
click at [333, 141] on div "**********" at bounding box center [314, 125] width 167 height 228
click at [467, 204] on div "{ "message" : "Error: <HttpError 500 when requesting https://www.googleapis.com…" at bounding box center [473, 211] width 94 height 62
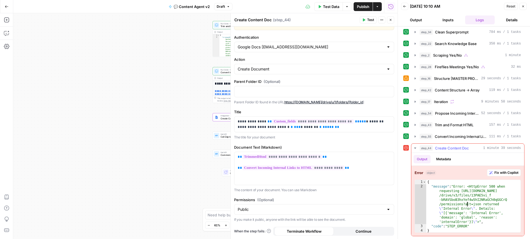
click at [495, 171] on span "Fix with Copilot" at bounding box center [506, 172] width 24 height 5
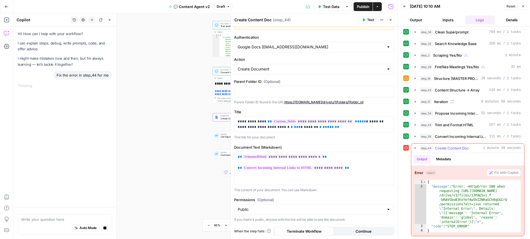
click at [463, 196] on div "{ "message" : "Error: <HttpError 500 when requesting https://www.googleapis.com…" at bounding box center [473, 211] width 94 height 62
click at [446, 161] on button "Metadata" at bounding box center [443, 159] width 22 height 8
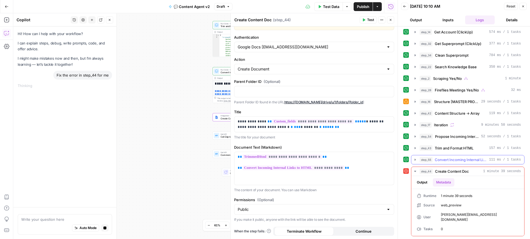
scroll to position [20, 0]
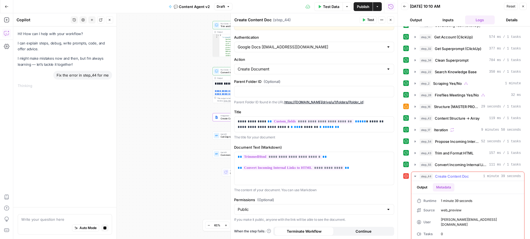
click at [424, 185] on button "Output" at bounding box center [421, 187] width 17 height 8
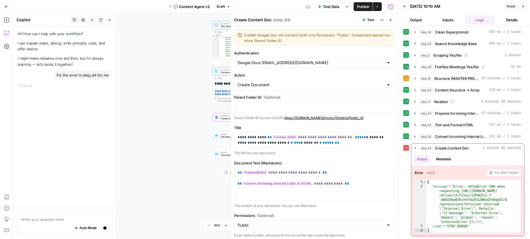
scroll to position [16, 0]
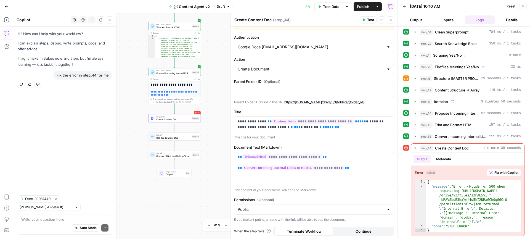
click at [176, 72] on span "Convert Incoming Internal Links to HTML" at bounding box center [173, 72] width 34 height 3
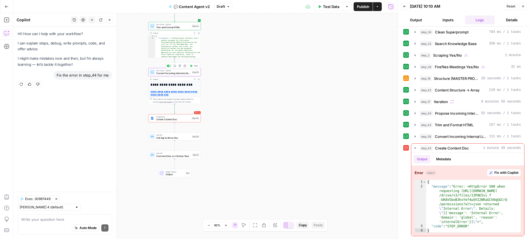
type textarea "Convert Incoming Internal Links to HTML"
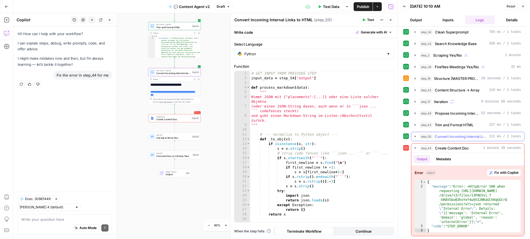
click at [415, 136] on icon "button" at bounding box center [414, 136] width 1 height 2
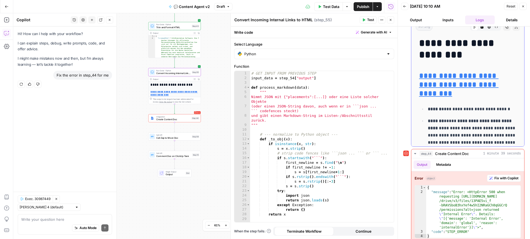
scroll to position [186, 0]
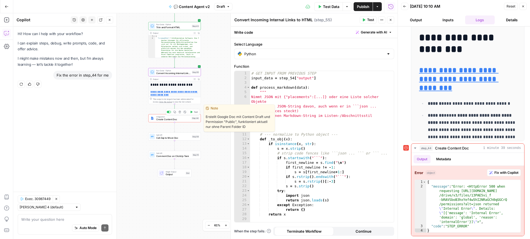
click at [167, 119] on span "Create Content Doc" at bounding box center [173, 118] width 34 height 3
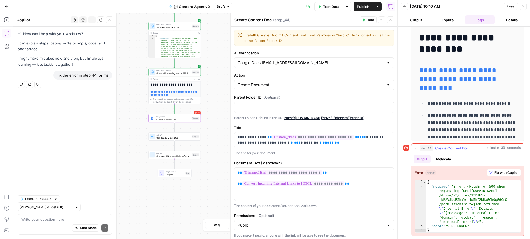
type textarea "**********"
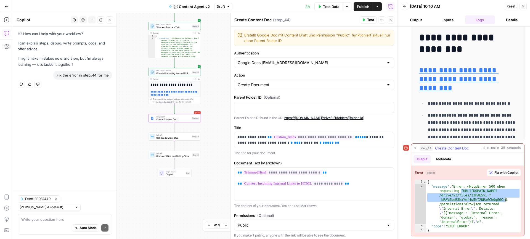
drag, startPoint x: 461, startPoint y: 190, endPoint x: 507, endPoint y: 199, distance: 47.1
click at [507, 199] on div "{ "message" : "Error: <HttpError 500 when requesting https://www.googleapis.com…" at bounding box center [473, 211] width 94 height 62
click at [469, 197] on div "{ "message" : "Error: <HttpError 500 when requesting https://www.googleapis.com…" at bounding box center [473, 211] width 94 height 62
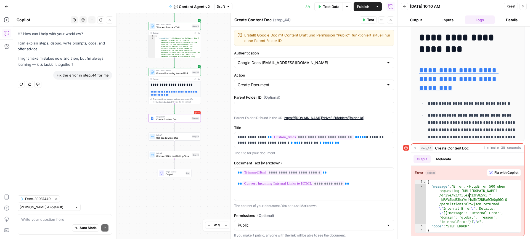
scroll to position [16, 0]
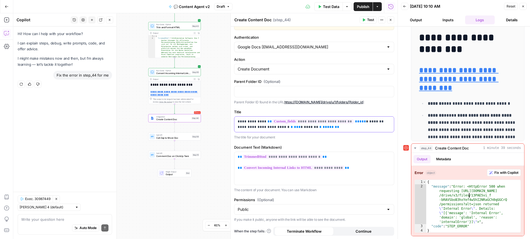
click at [332, 128] on p "**********" at bounding box center [313, 124] width 153 height 11
click at [332, 127] on p "**********" at bounding box center [313, 124] width 153 height 11
drag, startPoint x: 332, startPoint y: 127, endPoint x: 237, endPoint y: 121, distance: 94.9
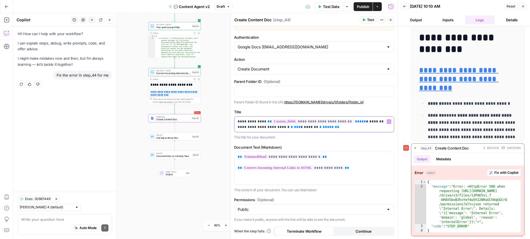
click at [237, 121] on p "**********" at bounding box center [313, 124] width 153 height 11
drag, startPoint x: 320, startPoint y: 127, endPoint x: 263, endPoint y: 121, distance: 56.9
click at [263, 121] on p "**********" at bounding box center [313, 124] width 153 height 11
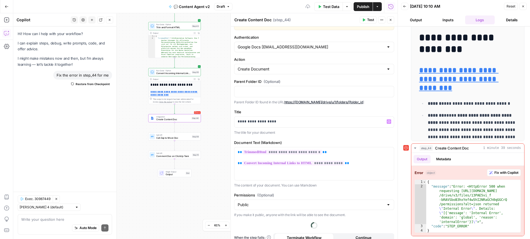
click at [363, 22] on button "Test" at bounding box center [367, 19] width 17 height 7
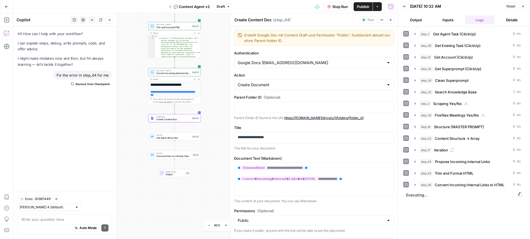
scroll to position [11, 0]
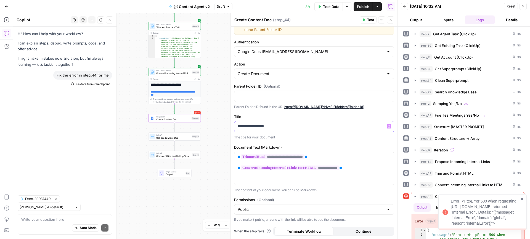
click at [314, 124] on p "**********" at bounding box center [313, 126] width 153 height 6
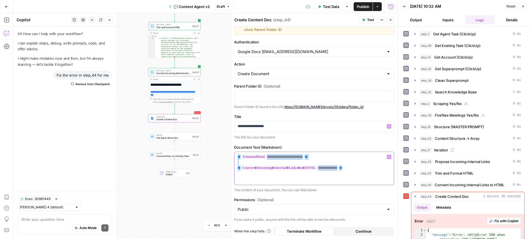
drag, startPoint x: 354, startPoint y: 168, endPoint x: 230, endPoint y: 157, distance: 123.7
click at [230, 157] on div "**********" at bounding box center [313, 125] width 167 height 225
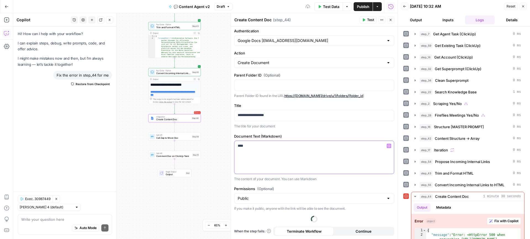
scroll to position [0, 0]
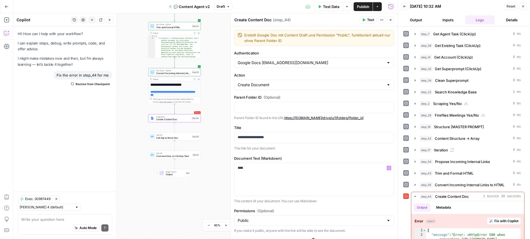
click at [364, 20] on icon "button" at bounding box center [364, 19] width 2 height 3
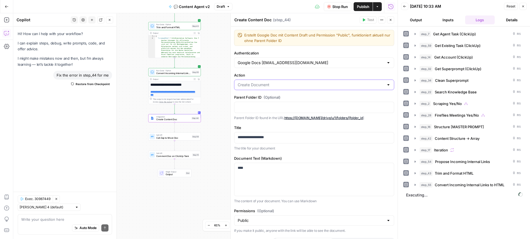
click at [311, 84] on input "Action" at bounding box center [310, 85] width 146 height 6
type input "Create Document"
click at [310, 71] on div "**********" at bounding box center [314, 137] width 167 height 223
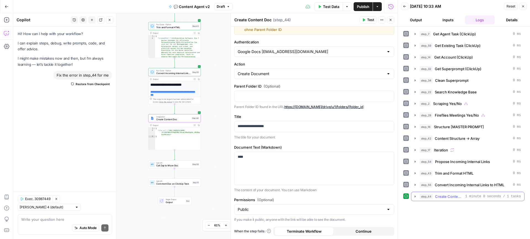
click at [414, 196] on icon "button" at bounding box center [414, 196] width 1 height 2
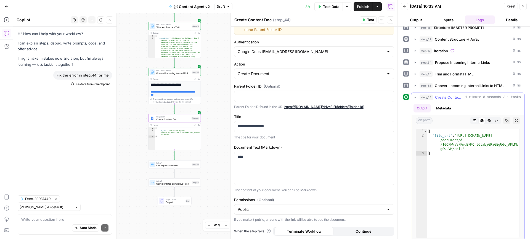
scroll to position [103, 0]
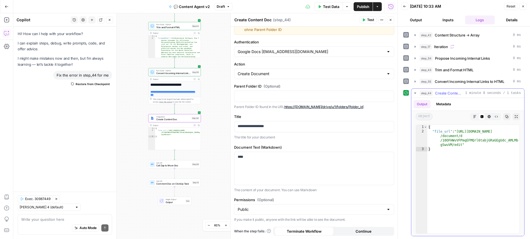
type textarea "**********"
drag, startPoint x: 462, startPoint y: 145, endPoint x: 458, endPoint y: 131, distance: 14.9
click at [458, 131] on div "{ "file_url" : "[URL][DOMAIN_NAME] /document/d /10OFHWvVFPmqEFMQrl6tabjGRaGEgUd…" at bounding box center [473, 183] width 92 height 117
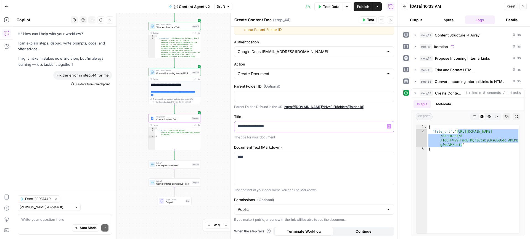
click at [282, 126] on p "**********" at bounding box center [313, 126] width 153 height 6
click at [282, 125] on p "**********" at bounding box center [313, 126] width 153 height 6
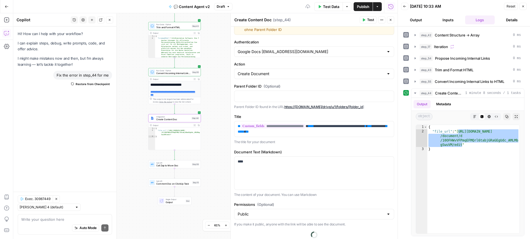
click at [296, 145] on div "**********" at bounding box center [314, 134] width 167 height 239
click at [368, 19] on span "Test" at bounding box center [370, 19] width 7 height 5
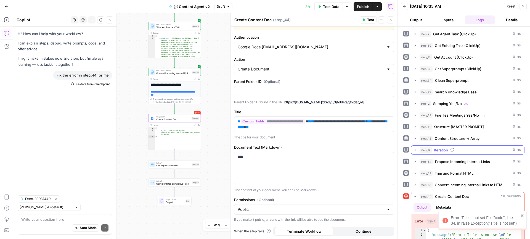
scroll to position [22, 0]
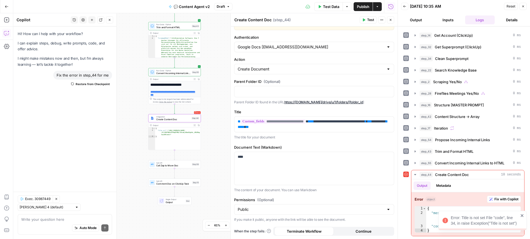
click at [521, 215] on icon "close" at bounding box center [521, 215] width 3 height 3
click at [235, 120] on div "**********" at bounding box center [313, 123] width 159 height 15
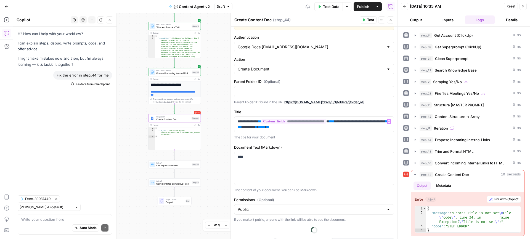
click at [323, 135] on p "The title for your document" at bounding box center [314, 137] width 160 height 6
click at [365, 21] on button "Test" at bounding box center [367, 19] width 17 height 7
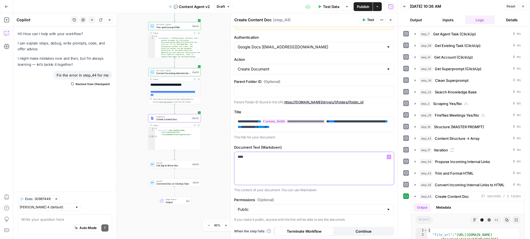
click at [260, 161] on div "****" at bounding box center [313, 168] width 159 height 33
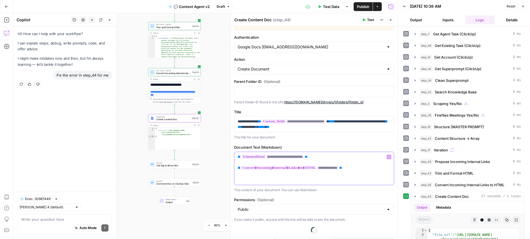
click at [326, 161] on p "**********" at bounding box center [313, 162] width 153 height 17
drag, startPoint x: 237, startPoint y: 157, endPoint x: 231, endPoint y: 157, distance: 5.8
click at [231, 157] on div "**********" at bounding box center [313, 125] width 167 height 225
click at [240, 164] on p "**********" at bounding box center [313, 162] width 153 height 17
click at [244, 177] on div "**********" at bounding box center [313, 168] width 159 height 33
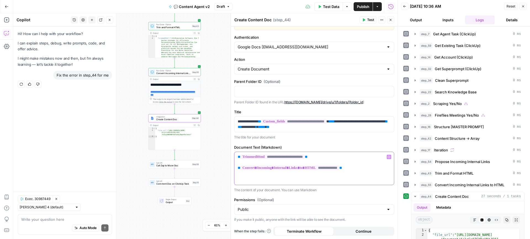
click at [354, 162] on p "**********" at bounding box center [313, 162] width 153 height 17
click at [370, 22] on span "Test" at bounding box center [370, 19] width 7 height 5
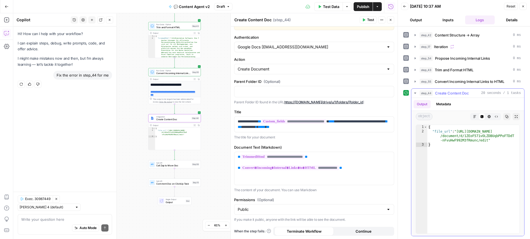
type textarea "**********"
drag, startPoint x: 493, startPoint y: 142, endPoint x: 458, endPoint y: 132, distance: 35.8
click at [458, 132] on div "{ "file_url" : "[URL][DOMAIN_NAME] /document/d/1ZEoF571vOLZDBUqbPPoFTDdT -nFvuH…" at bounding box center [473, 183] width 92 height 117
click at [170, 165] on span "Call Zap to Move Doc" at bounding box center [173, 165] width 34 height 3
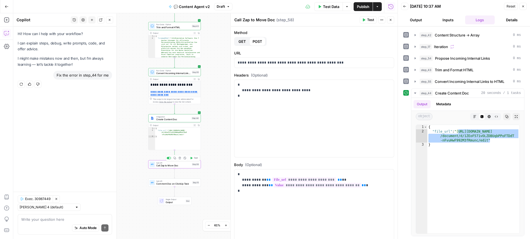
click at [194, 157] on span "Test" at bounding box center [196, 157] width 4 height 3
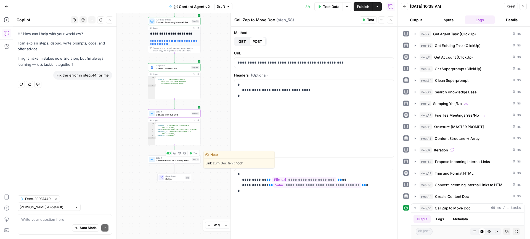
click at [177, 160] on span "Comment Doc on ClickUp Task" at bounding box center [173, 160] width 34 height 3
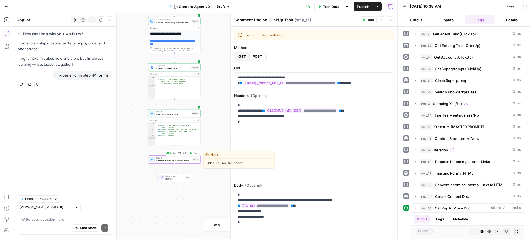
click at [195, 153] on span "Test" at bounding box center [195, 152] width 4 height 3
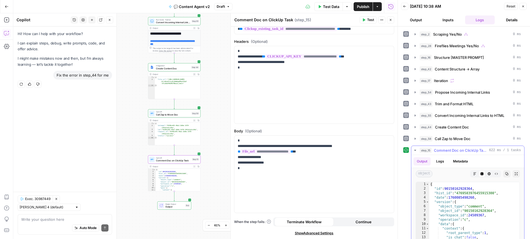
scroll to position [126, 0]
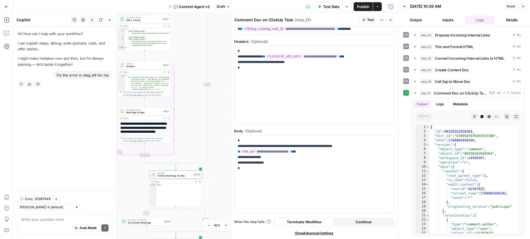
click at [390, 22] on button "Close" at bounding box center [390, 19] width 7 height 7
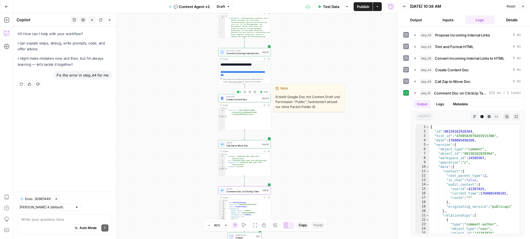
click at [242, 100] on span "Create Content Doc" at bounding box center [243, 99] width 34 height 3
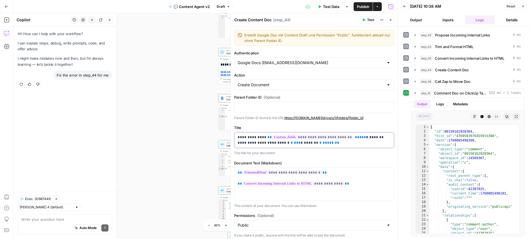
click at [260, 139] on p "**********" at bounding box center [313, 139] width 153 height 11
click at [263, 138] on p "**********" at bounding box center [313, 139] width 153 height 11
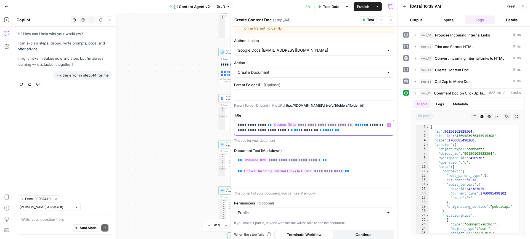
scroll to position [13, 0]
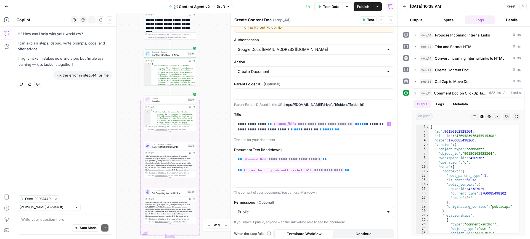
click at [162, 100] on span "Iteration" at bounding box center [169, 100] width 34 height 3
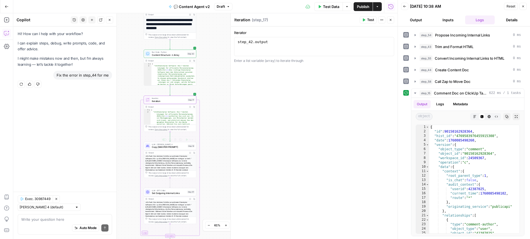
click at [172, 146] on span "Copy [MASTER PROMPT]" at bounding box center [169, 146] width 34 height 3
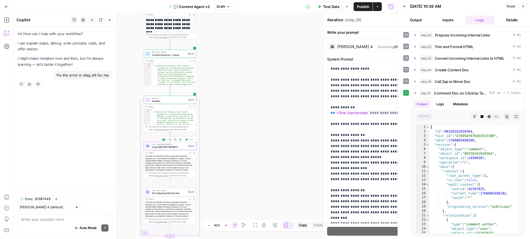
type textarea "Copy [MASTER PROMPT]"
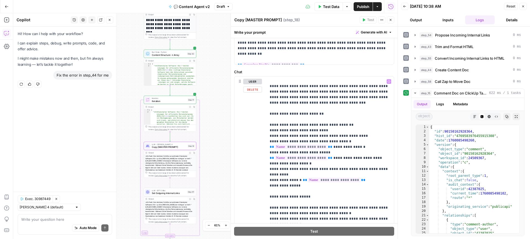
scroll to position [70, 0]
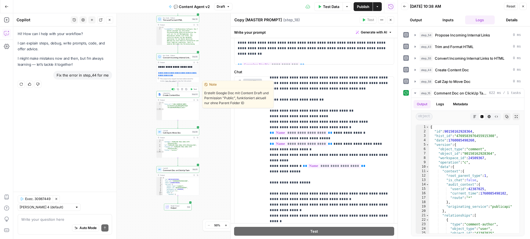
click at [178, 95] on span "Create Content Doc" at bounding box center [177, 95] width 28 height 3
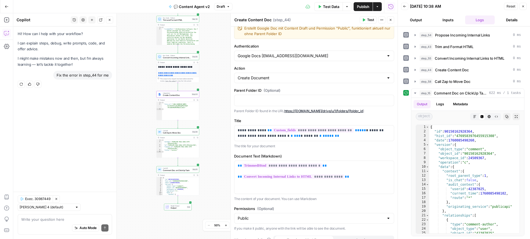
scroll to position [10, 0]
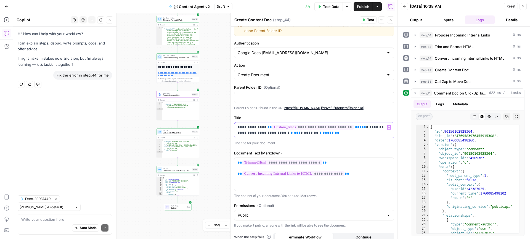
click at [245, 126] on p "**********" at bounding box center [313, 129] width 153 height 11
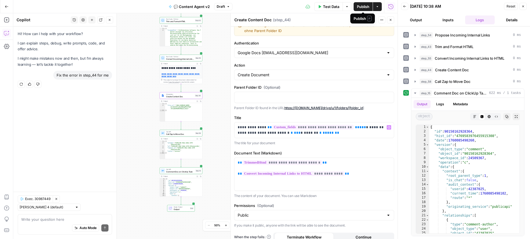
click at [361, 7] on span "Publish" at bounding box center [363, 7] width 12 height 6
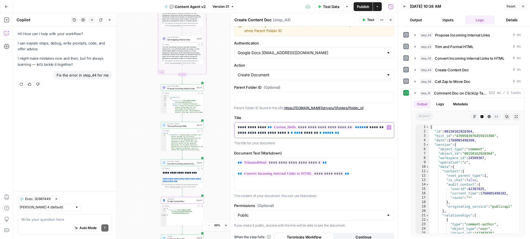
click at [238, 133] on span "**********" at bounding box center [263, 133] width 52 height 4
click at [304, 144] on p "The title for your document" at bounding box center [314, 143] width 160 height 6
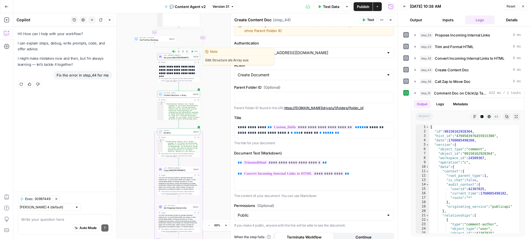
click at [178, 57] on span "Structure [MASTER PROMPT]" at bounding box center [178, 57] width 28 height 3
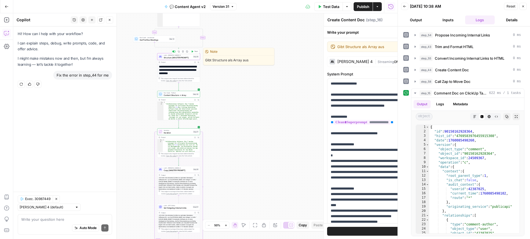
type textarea "Structure [MASTER PROMPT]"
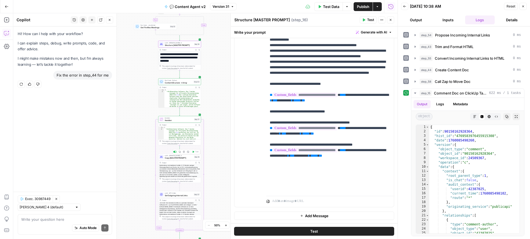
scroll to position [38, 0]
click at [179, 159] on span "Copy [MASTER PROMPT]" at bounding box center [179, 157] width 28 height 3
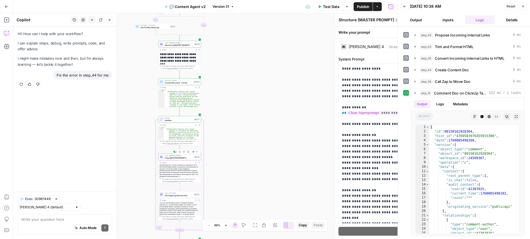
type textarea "Copy [MASTER PROMPT]"
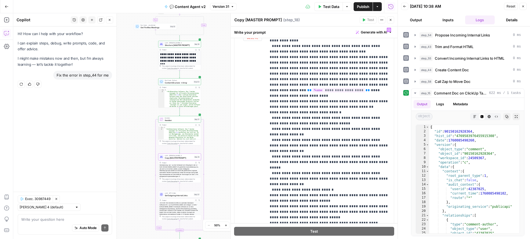
scroll to position [303, 0]
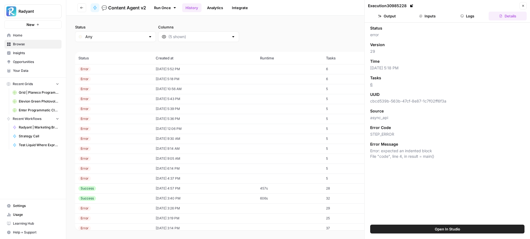
click at [522, 6] on icon "button" at bounding box center [522, 5] width 3 height 3
